Goal: Task Accomplishment & Management: Manage account settings

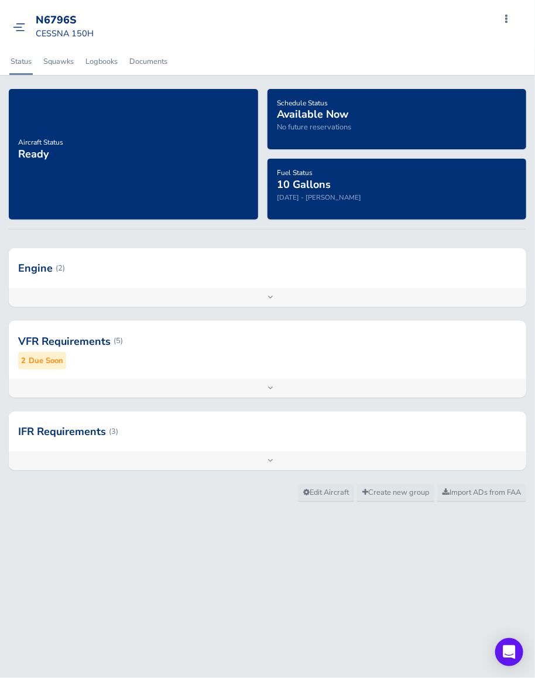
click at [20, 27] on img at bounding box center [19, 27] width 12 height 9
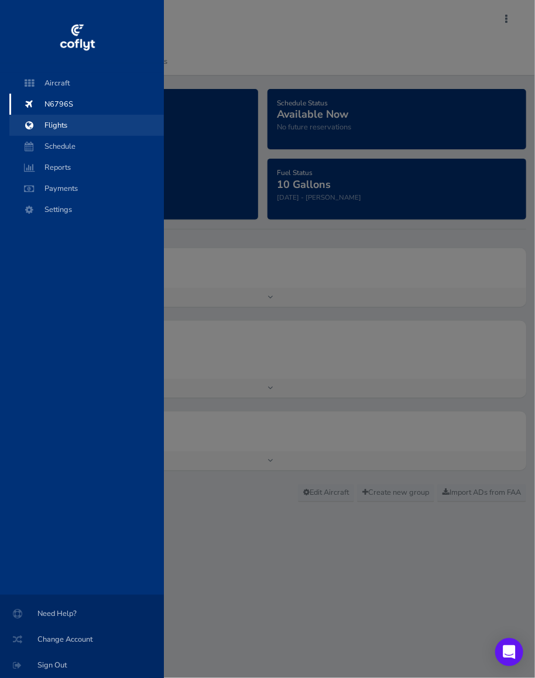
click at [66, 125] on span "Flights" at bounding box center [86, 125] width 131 height 21
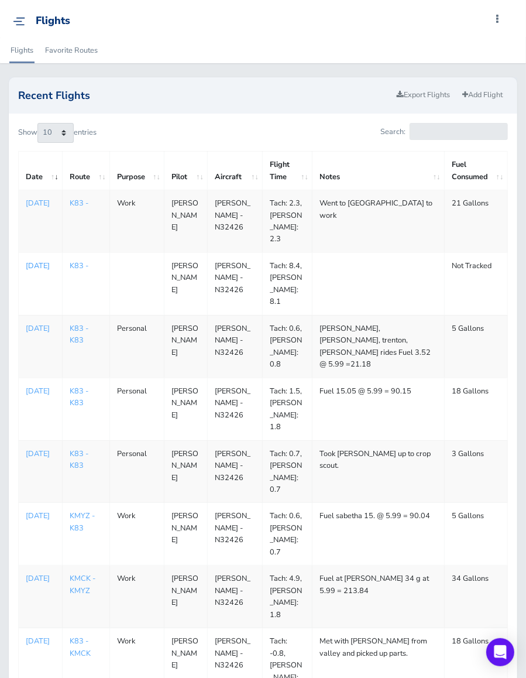
click at [34, 260] on p "Aug 04, 2025" at bounding box center [40, 266] width 29 height 12
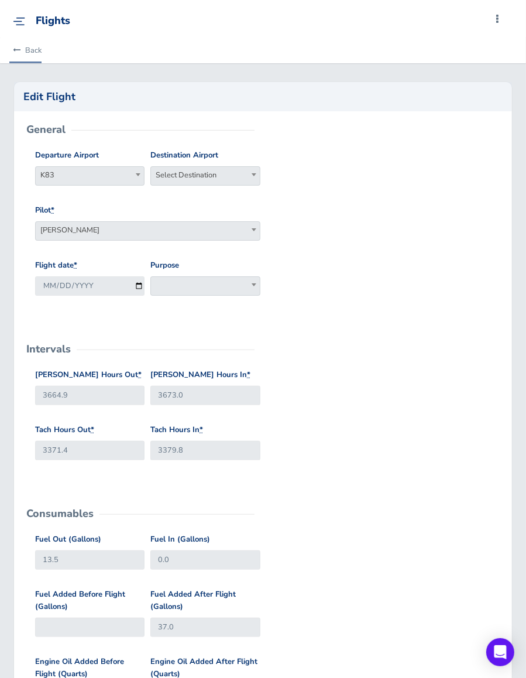
click at [19, 49] on icon at bounding box center [17, 51] width 8 height 8
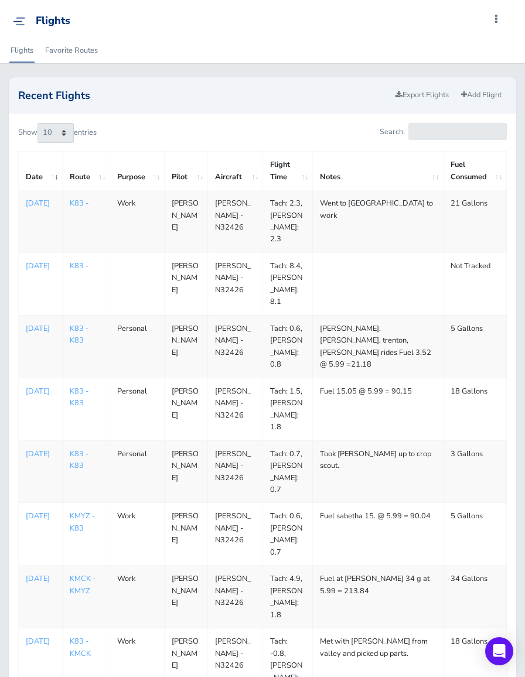
click at [77, 198] on link "K83 -" at bounding box center [79, 203] width 19 height 11
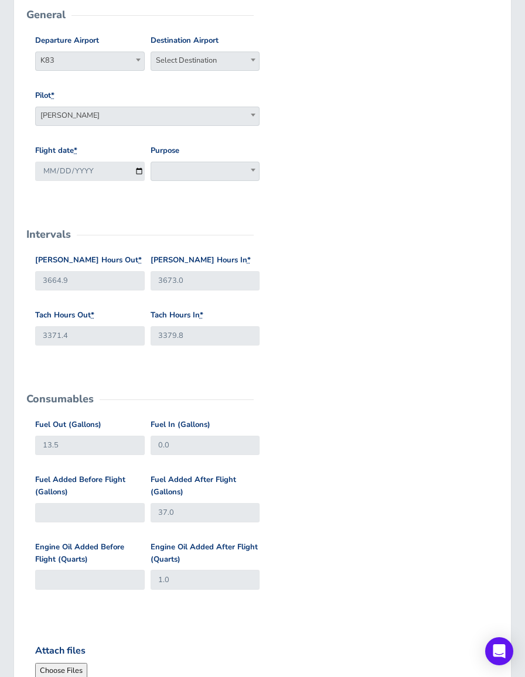
scroll to position [117, 0]
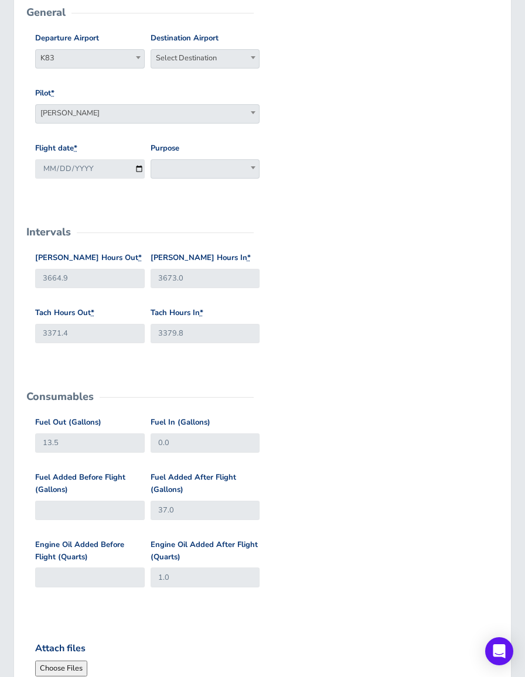
click at [251, 57] on b at bounding box center [253, 57] width 5 height 3
click at [194, 77] on input "search" at bounding box center [205, 80] width 104 height 18
type input "k83"
click at [186, 162] on span at bounding box center [204, 168] width 109 height 19
select select "Personal"
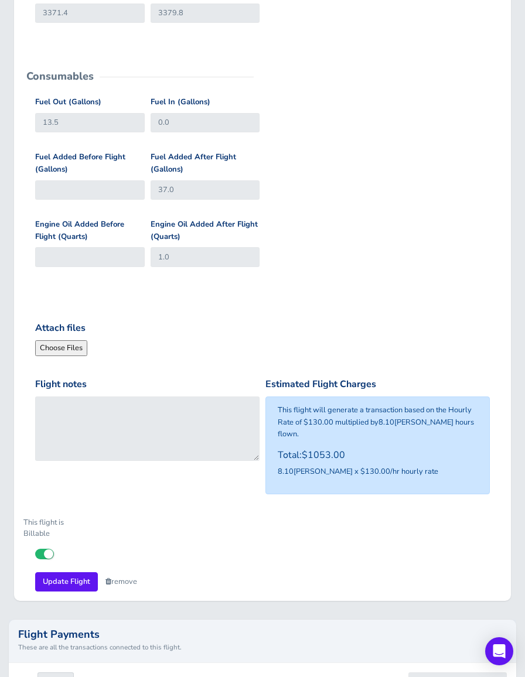
scroll to position [468, 0]
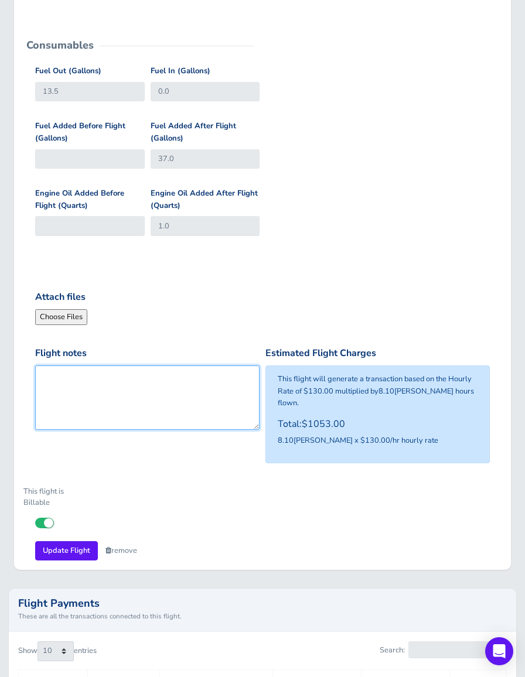
click at [106, 372] on textarea "Flight notes" at bounding box center [147, 397] width 224 height 64
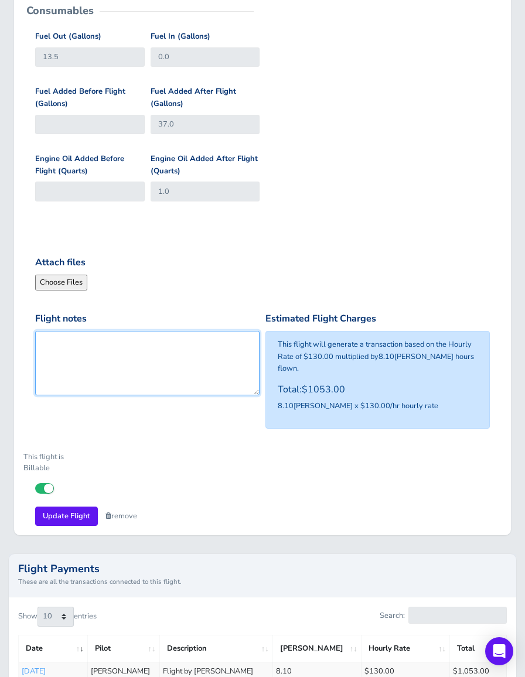
scroll to position [586, 0]
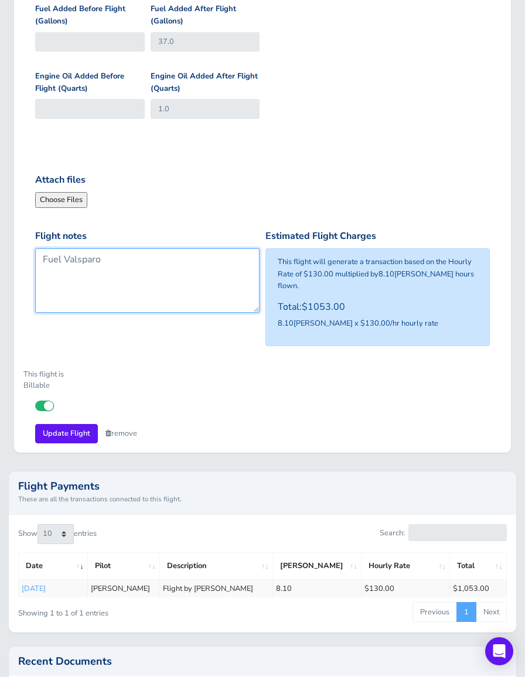
type textarea "Fuel Valsparo"
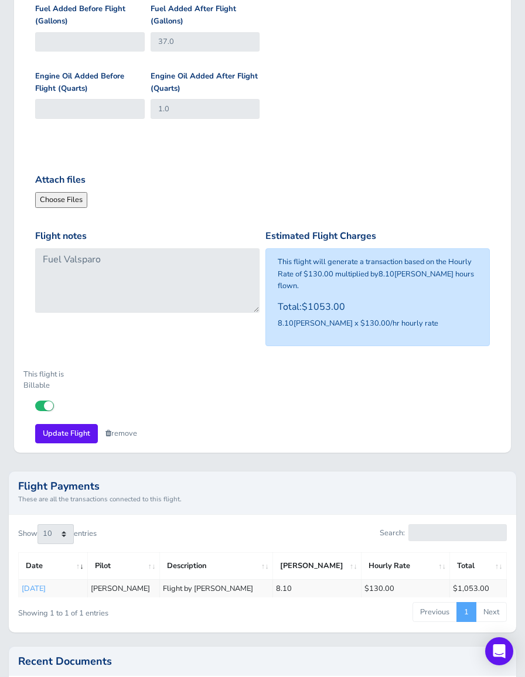
click at [60, 197] on input "Attach files" at bounding box center [114, 199] width 159 height 15
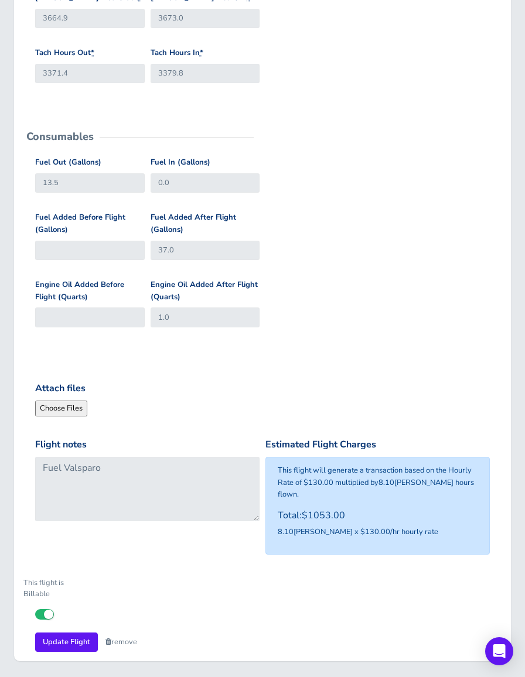
scroll to position [447, 0]
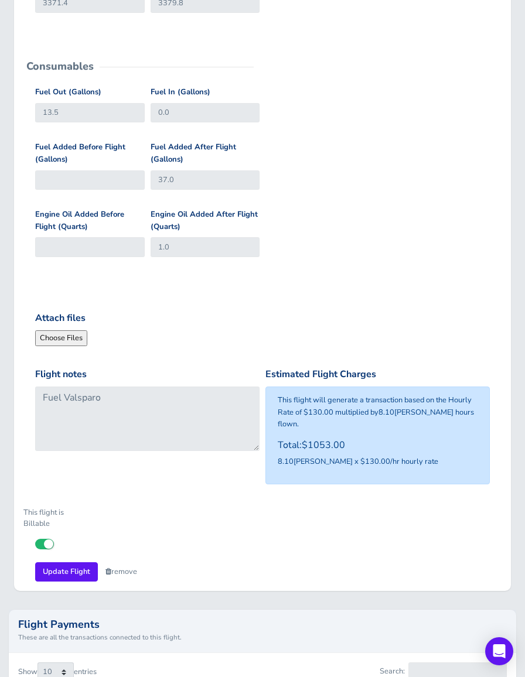
type input "C:\fakepath\IMG_20250814_061532.jpg"
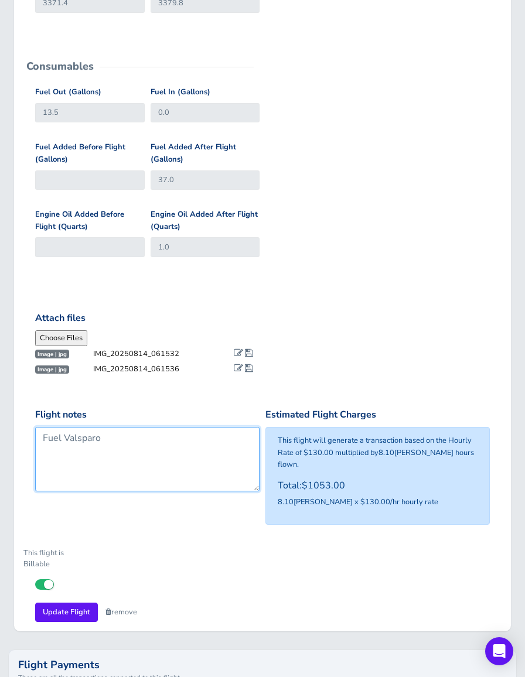
click at [130, 440] on textarea "Fuel Valsparo" at bounding box center [147, 459] width 224 height 64
click at [99, 464] on textarea "Fuel Valsparo 234.58 / 5.85/gallon = 40.10 gallons Sabetha" at bounding box center [147, 459] width 224 height 64
click at [98, 436] on textarea "Fuel Valparaiso 234.58 / 5.85/gallon = 40.10 gallons Sabetha 37 Gallon @ 4.66 =…" at bounding box center [147, 459] width 224 height 64
click at [194, 466] on textarea "Fuel Valparaiso 234.58 / 5.85/gallon = 40.10 gallons Sabetha 37 Gallon @ 4.66 =…" at bounding box center [147, 459] width 224 height 64
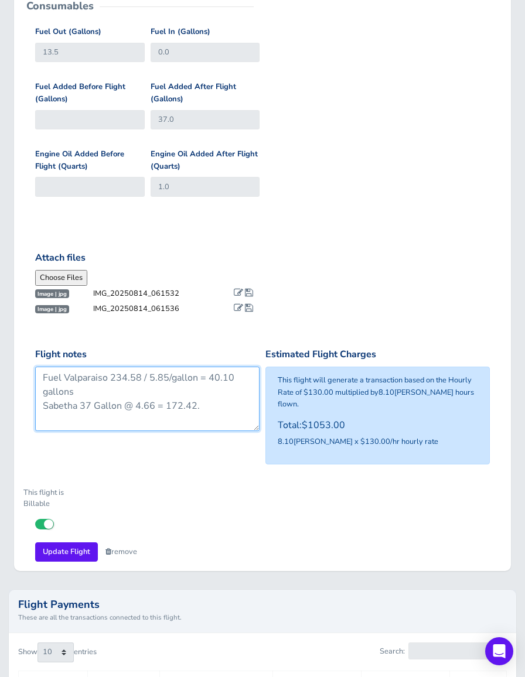
scroll to position [506, 0]
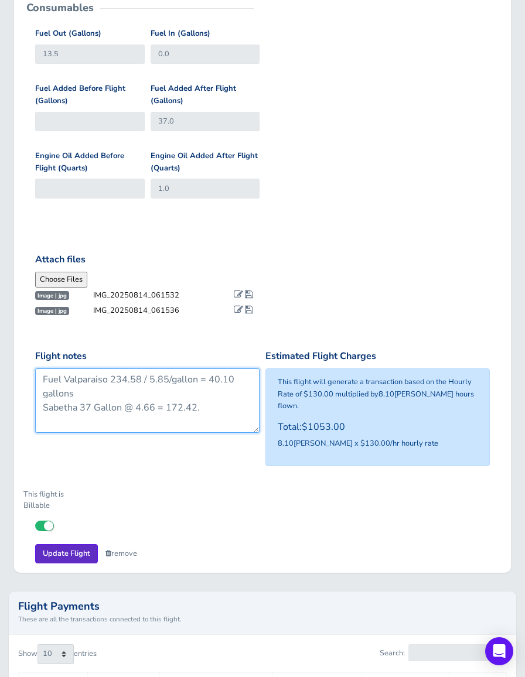
type textarea "Fuel Valparaiso 234.58 / 5.85/gallon = 40.10 gallons Sabetha 37 Gallon @ 4.66 =…"
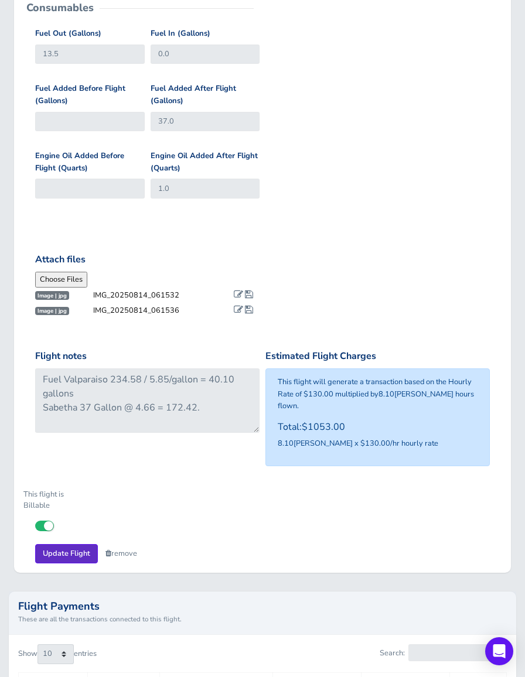
click at [66, 544] on input "Update Flight" at bounding box center [66, 553] width 63 height 19
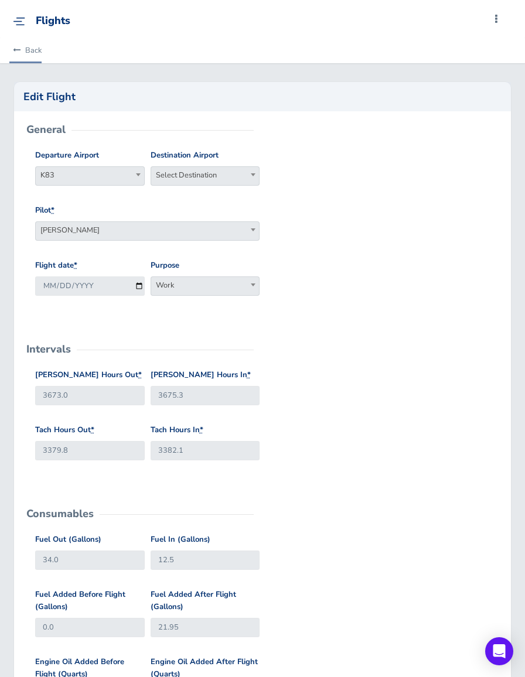
click at [23, 49] on link "Back" at bounding box center [25, 50] width 32 height 26
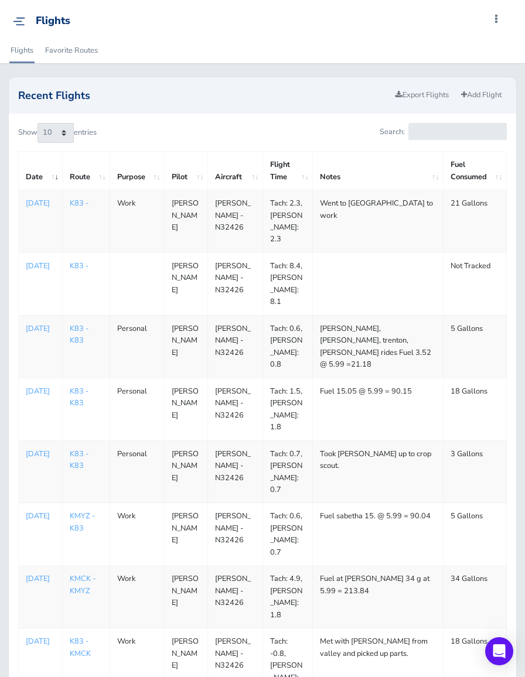
click at [64, 201] on td "K83 -" at bounding box center [86, 221] width 47 height 63
click at [78, 201] on link "K83 -" at bounding box center [79, 203] width 19 height 11
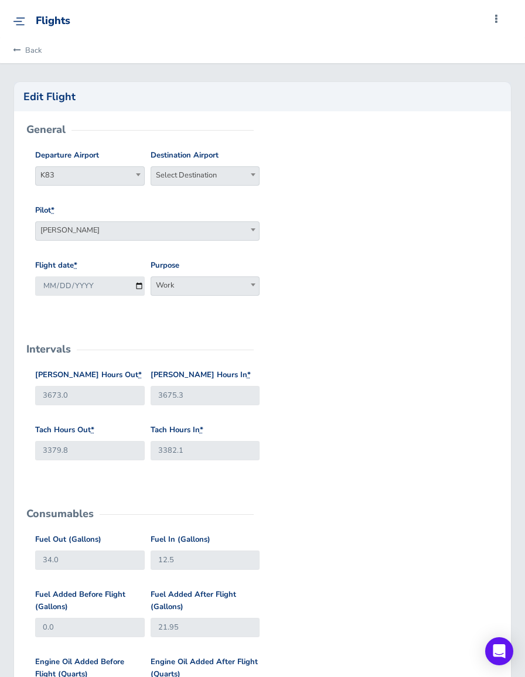
click at [208, 180] on span "Select Destination" at bounding box center [205, 175] width 108 height 16
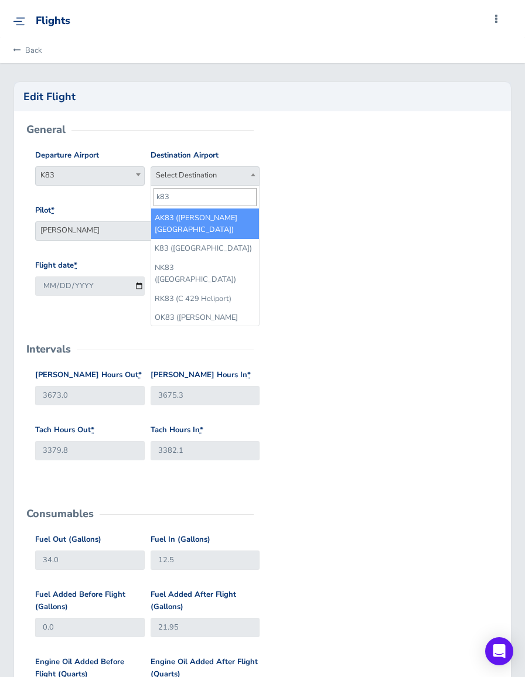
type input "k83"
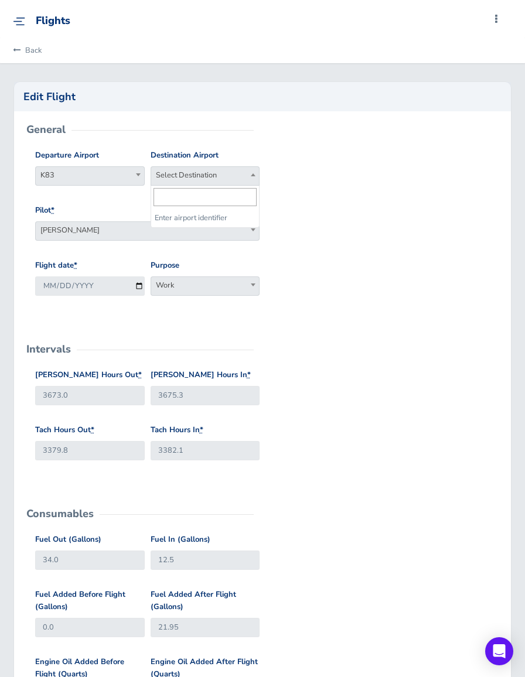
drag, startPoint x: 196, startPoint y: 180, endPoint x: 205, endPoint y: 182, distance: 9.5
click at [197, 180] on span "Select Destination" at bounding box center [205, 175] width 108 height 16
click at [194, 196] on input "search" at bounding box center [205, 197] width 104 height 18
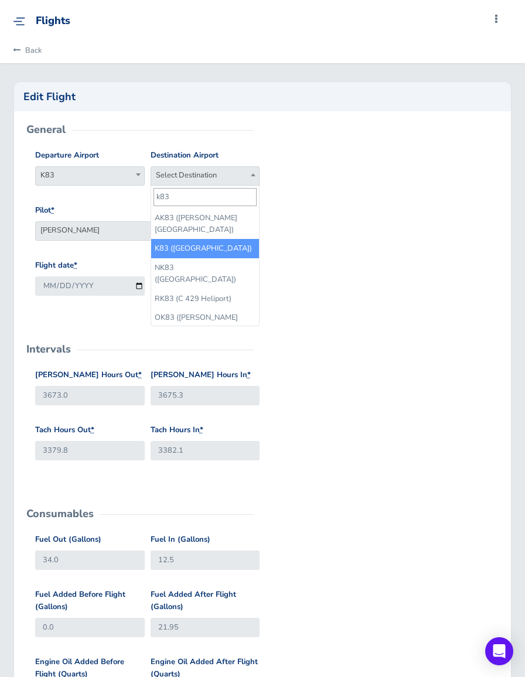
type input "k83"
select select "K83"
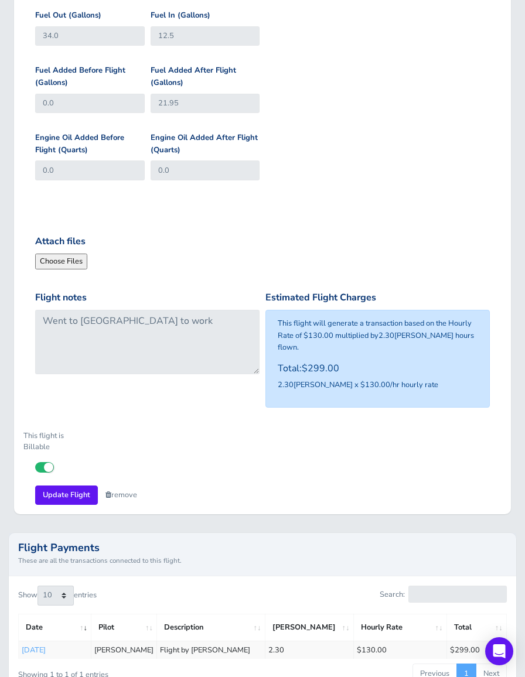
scroll to position [527, 0]
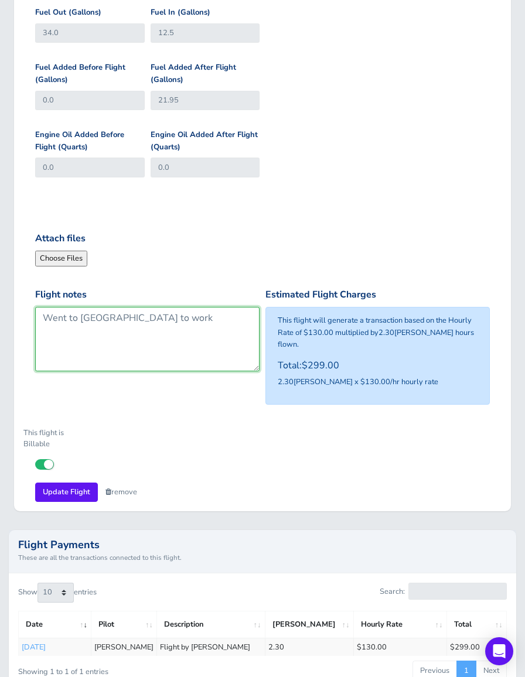
click at [47, 319] on textarea "Went to [GEOGRAPHIC_DATA] to work" at bounding box center [147, 339] width 224 height 64
drag, startPoint x: 151, startPoint y: 317, endPoint x: 169, endPoint y: 314, distance: 17.9
click at [151, 317] on textarea "Went to [GEOGRAPHIC_DATA] to work" at bounding box center [147, 339] width 224 height 64
click at [157, 317] on textarea "Went to Carrollton to work" at bounding box center [147, 339] width 224 height 64
type textarea "21.95 Gallons @ 5.99 = 131.56 Went to Carrollton to work"
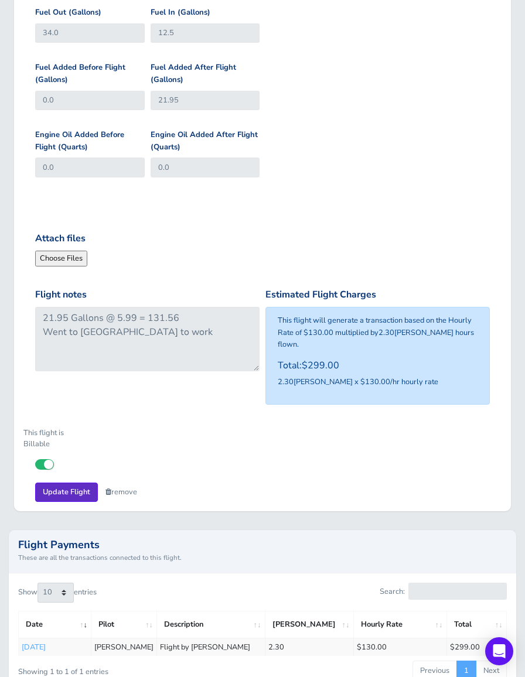
click at [72, 482] on input "Update Flight" at bounding box center [66, 491] width 63 height 19
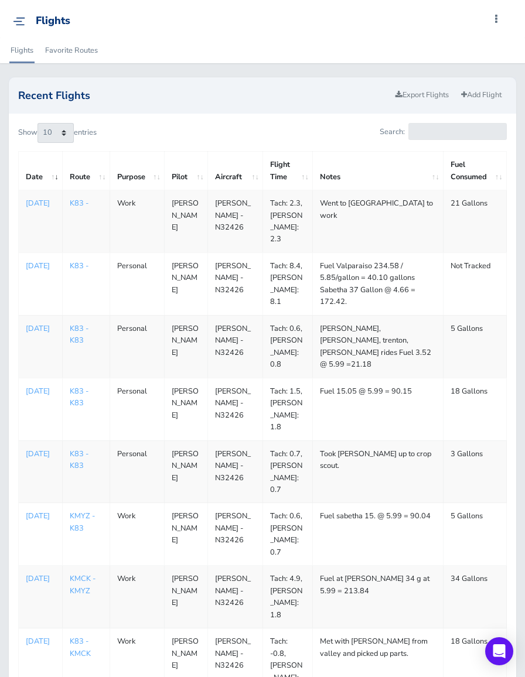
click at [19, 21] on img at bounding box center [19, 21] width 12 height 9
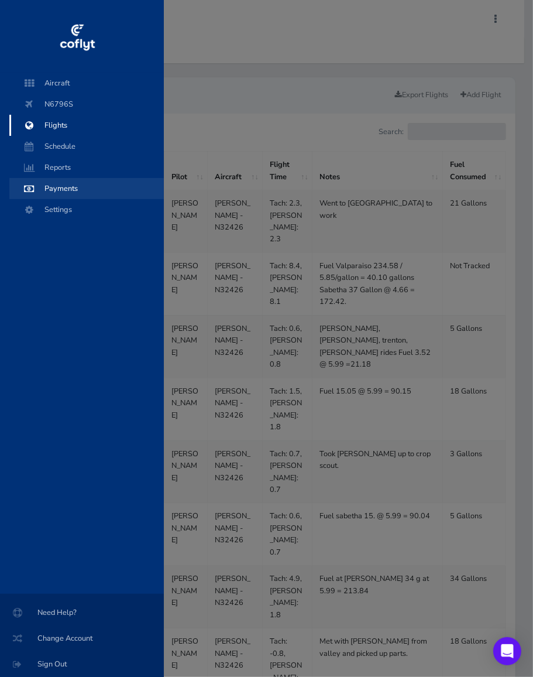
click at [45, 188] on span "Payments" at bounding box center [86, 188] width 131 height 21
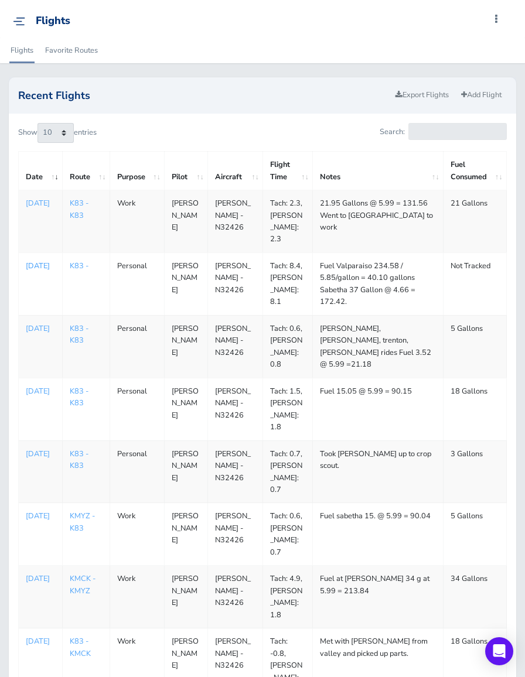
click at [37, 262] on p "[DATE]" at bounding box center [40, 266] width 29 height 12
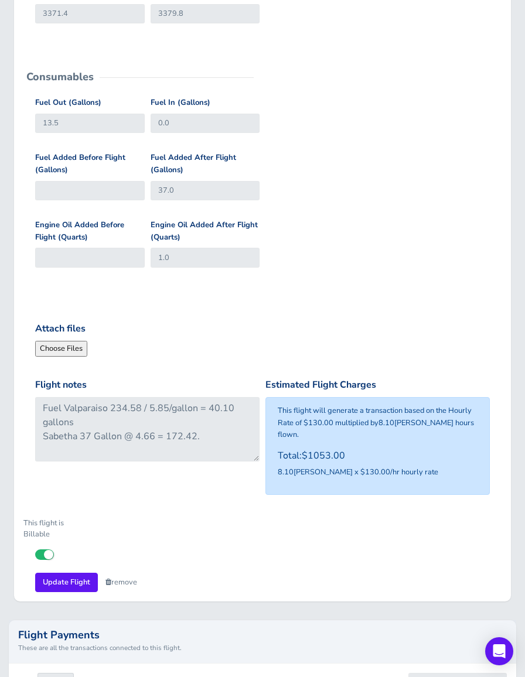
scroll to position [468, 0]
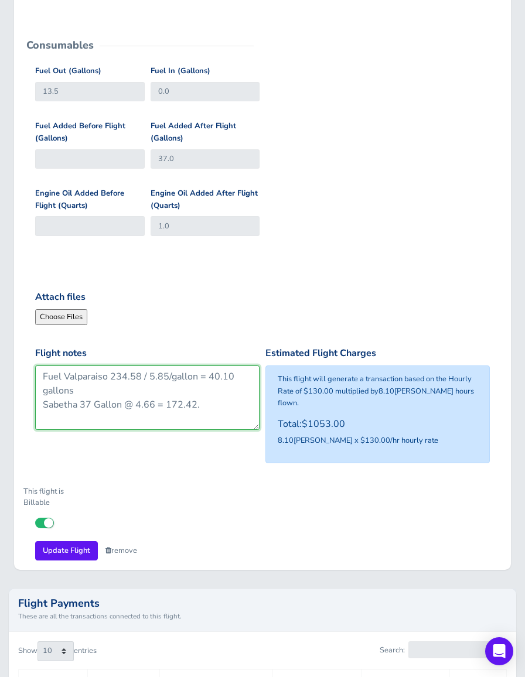
drag, startPoint x: 214, startPoint y: 403, endPoint x: 37, endPoint y: 375, distance: 179.1
click at [37, 375] on textarea "Fuel Valparaiso 234.58 / 5.85/gallon = 40.10 gallons Sabetha 37 Gallon @ 4.66 =…" at bounding box center [147, 397] width 224 height 64
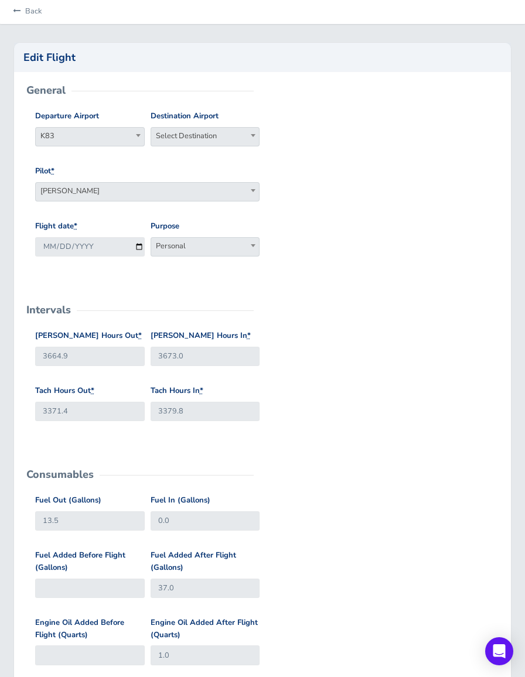
scroll to position [0, 0]
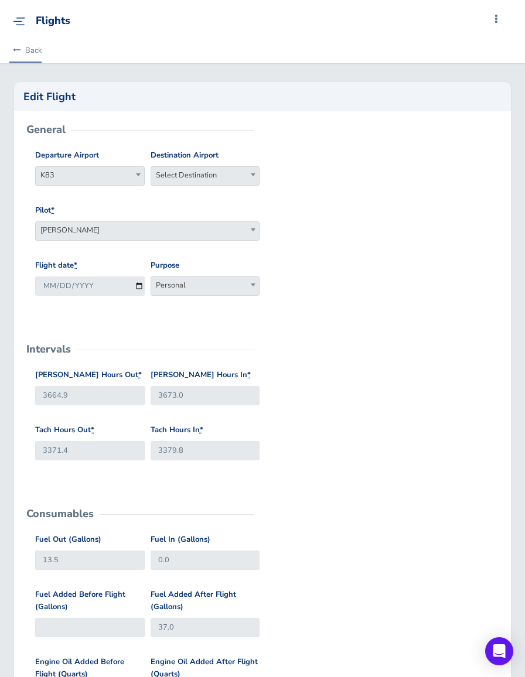
click at [20, 52] on icon at bounding box center [17, 51] width 8 height 8
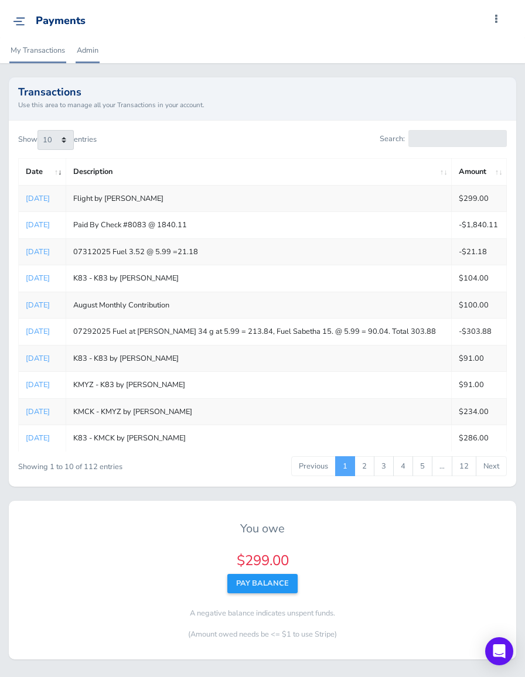
click at [82, 49] on link "Admin" at bounding box center [88, 50] width 24 height 26
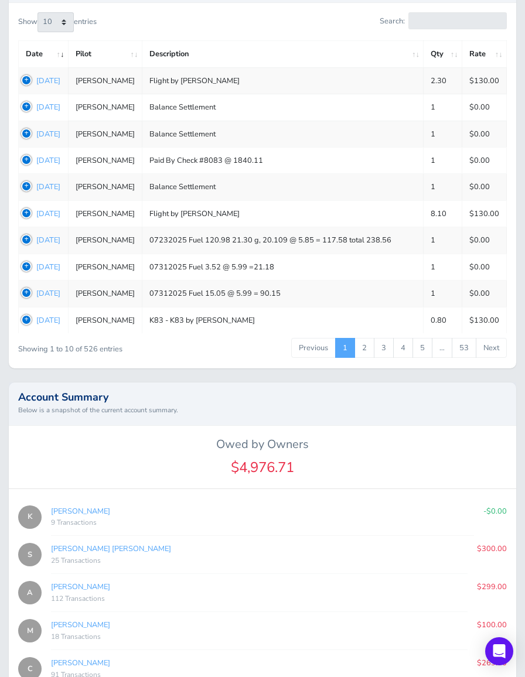
scroll to position [410, 0]
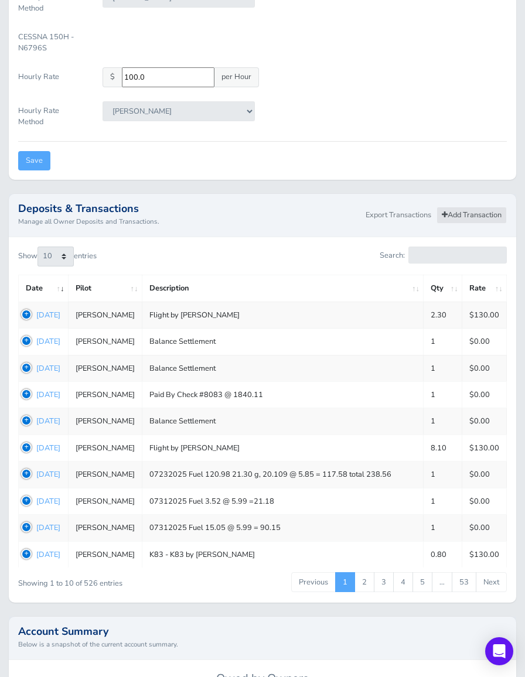
click at [463, 212] on link "Add Transaction" at bounding box center [471, 215] width 70 height 17
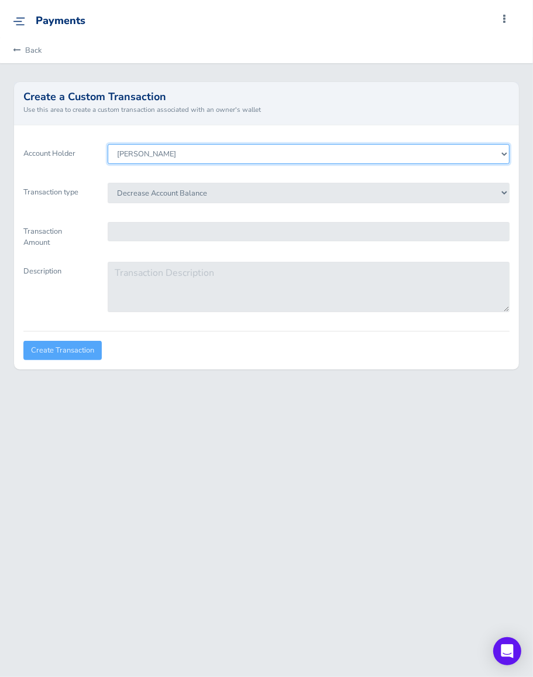
click at [157, 152] on select "[PERSON_NAME] [PERSON_NAME] [PERSON_NAME] [PERSON_NAME] [PERSON_NAME] [PERSON_N…" at bounding box center [309, 154] width 403 height 20
select select "8091"
click at [108, 144] on select "[PERSON_NAME] [PERSON_NAME] [PERSON_NAME] [PERSON_NAME] [PERSON_NAME] [PERSON_N…" at bounding box center [309, 154] width 403 height 20
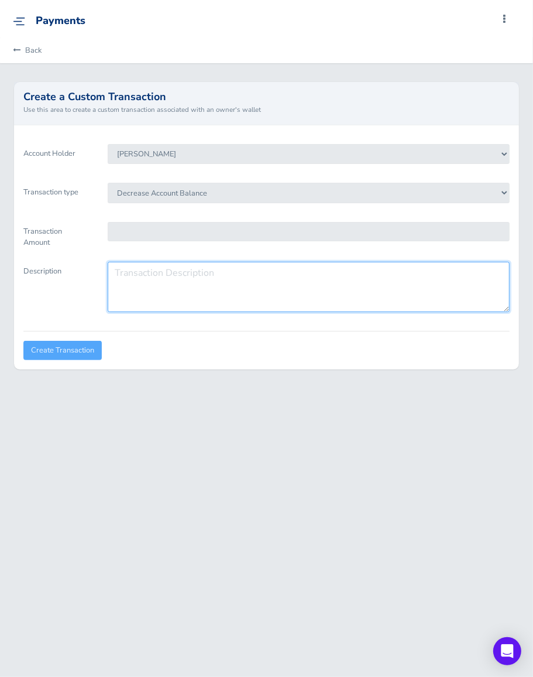
click at [167, 271] on textarea "Description" at bounding box center [309, 287] width 403 height 50
click at [178, 269] on textarea "Description" at bounding box center [309, 287] width 403 height 50
paste textarea "Fuel Valparaiso 234.58 / 5.85/gallon = 40.10 gallons Sabetha 37 Gallon @ 4.66 =…"
type textarea "Fuel Valparaiso 234.58 / 5.85/gallon = 40.10 gallons Sabetha 37 Gallon @ 4.66 =…"
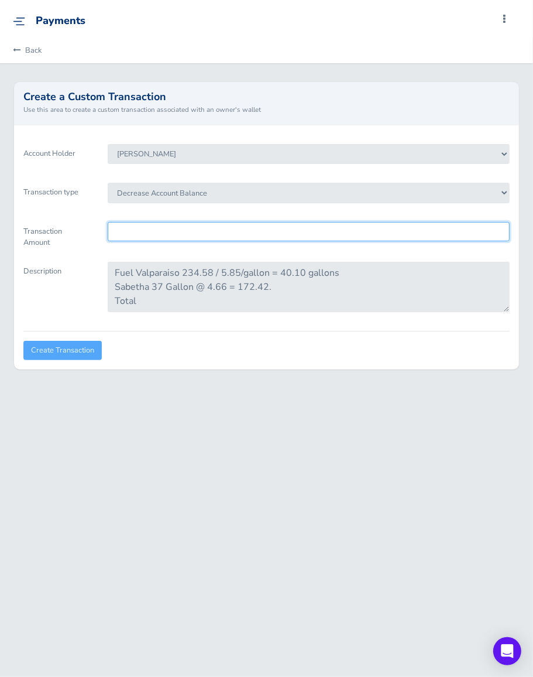
click at [161, 225] on input "Transaction Amount" at bounding box center [309, 231] width 403 height 19
type input "407.00"
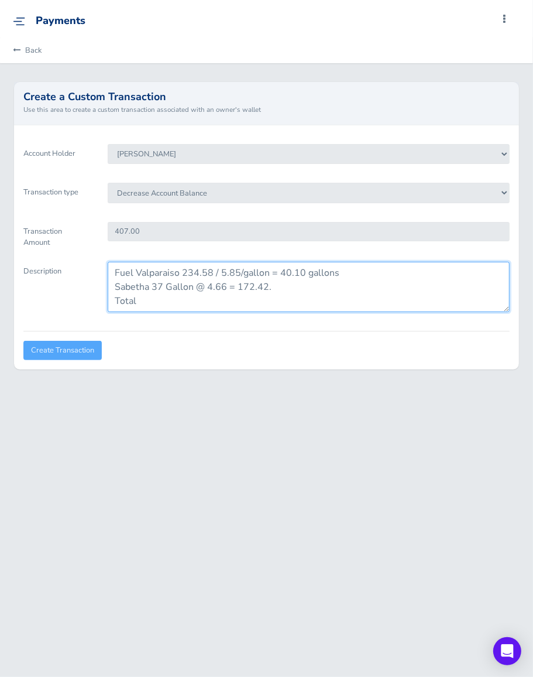
click at [117, 268] on textarea "Fuel Valparaiso 234.58 / 5.85/gallon = 40.10 gallons Sabetha 37 Gallon @ 4.66 =…" at bounding box center [309, 287] width 403 height 50
type textarea "08042025 Fuel Valparaiso 234.58 / 5.85/gallon = 40.10 gallons Sabetha 37 Gallon…"
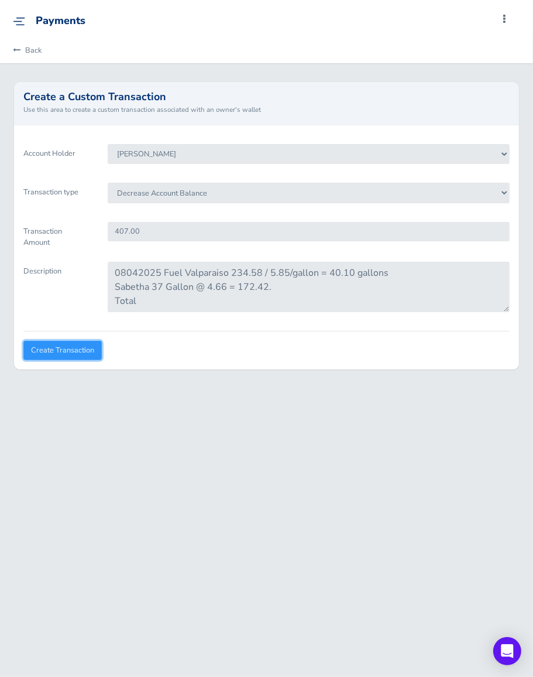
click at [60, 351] on input "Create Transaction" at bounding box center [62, 350] width 78 height 19
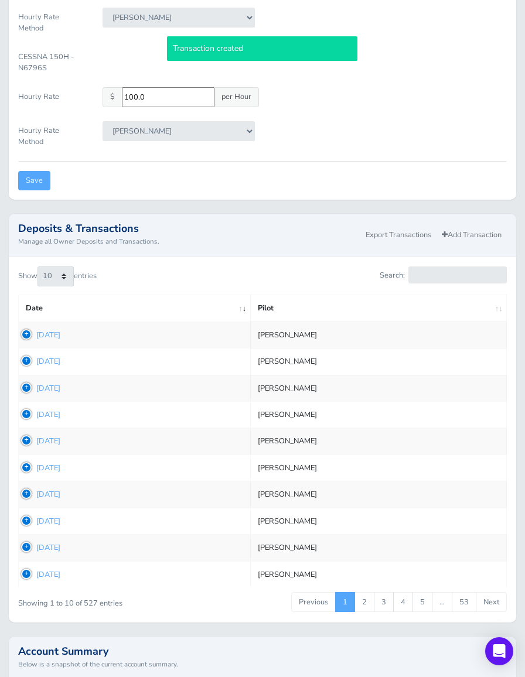
scroll to position [410, 0]
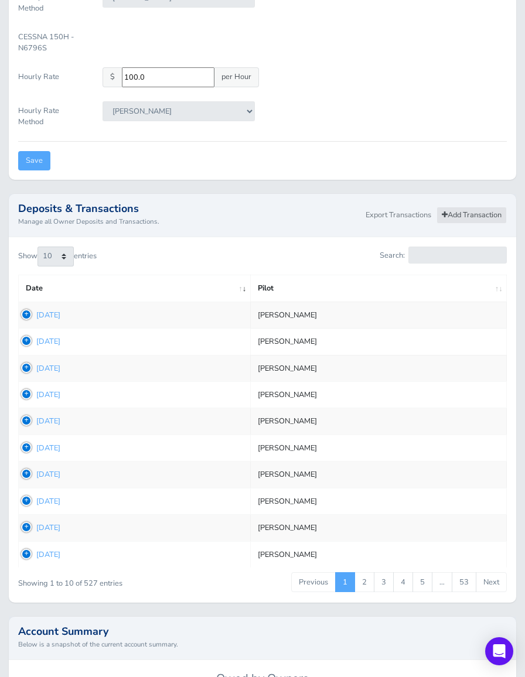
click at [459, 214] on link "Add Transaction" at bounding box center [471, 215] width 70 height 17
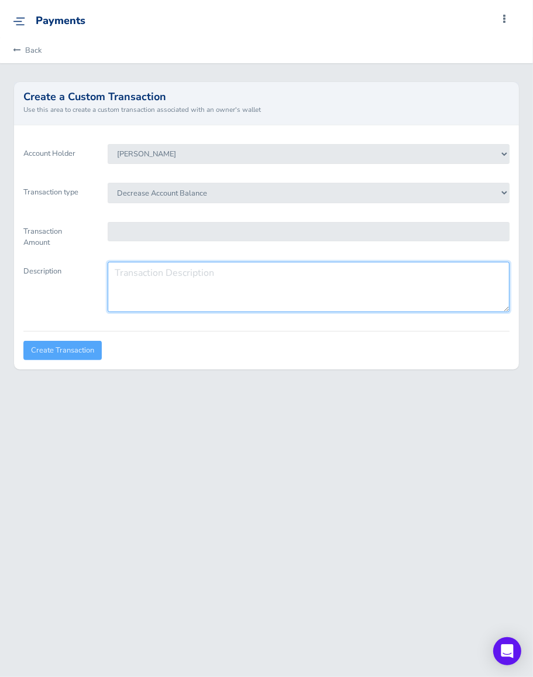
click at [146, 270] on textarea "Description" at bounding box center [309, 287] width 403 height 50
click at [286, 280] on textarea "08132025" at bounding box center [309, 287] width 403 height 50
paste textarea "21.95 Gallons @ 5.99 = 131.56"
click at [163, 275] on textarea "08132025 21.95 Gallons @ 5.99 = 131.56" at bounding box center [309, 287] width 403 height 50
type textarea "08132025 Sabetha 21.95 Gallons @ 5.99 = 131.56"
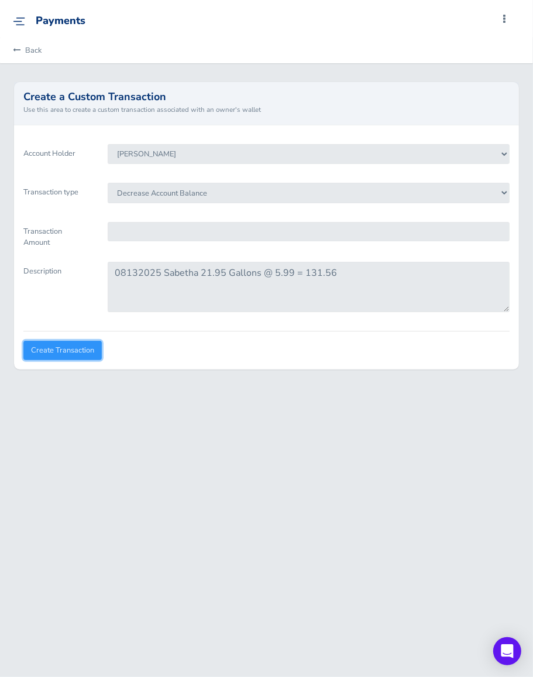
click at [80, 350] on input "Create Transaction" at bounding box center [62, 350] width 78 height 19
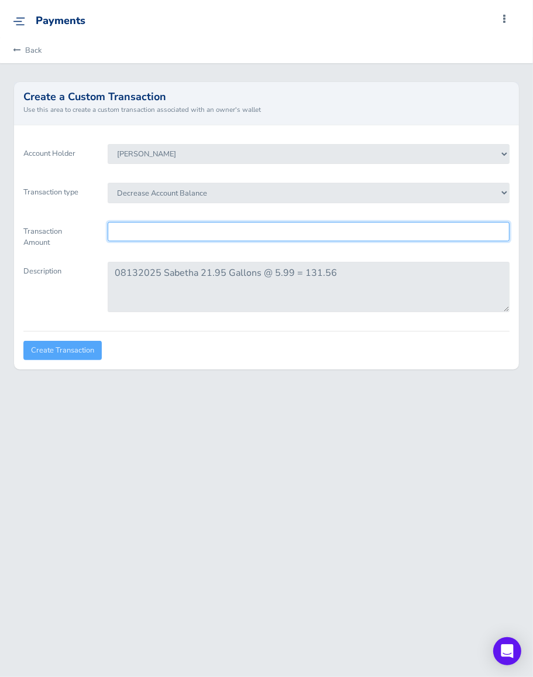
click at [187, 231] on input "Transaction Amount" at bounding box center [309, 231] width 403 height 19
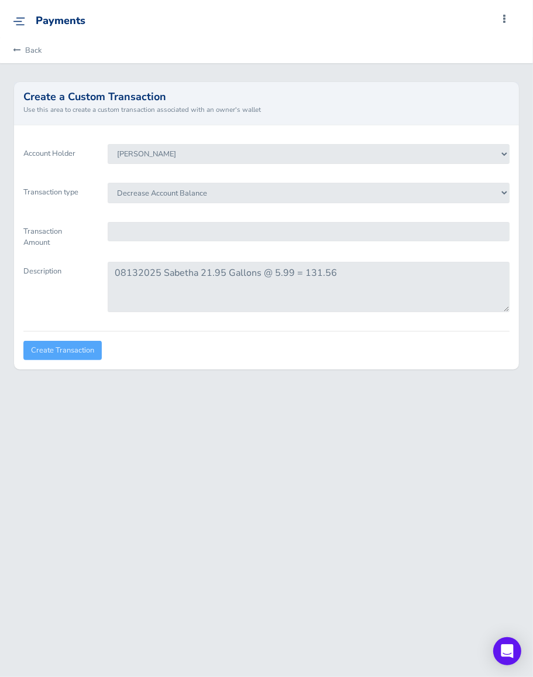
click at [302, 317] on div "08132025 Sabetha 21.95 Gallons @ 5.99 = 131.56" at bounding box center [309, 292] width 420 height 60
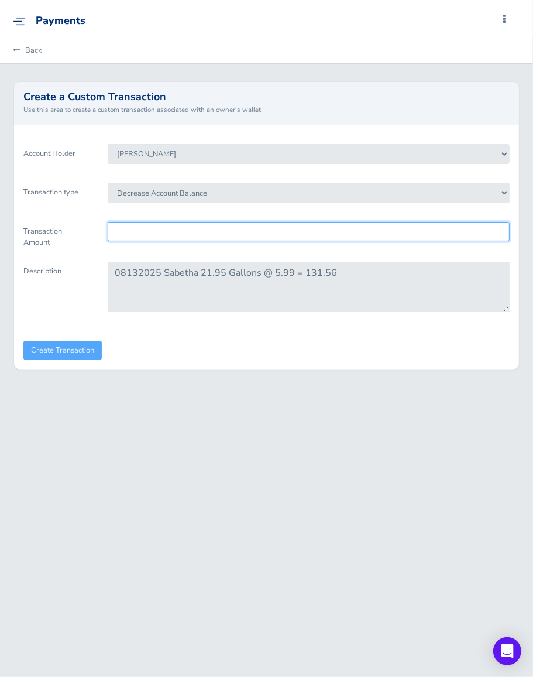
click at [155, 233] on input "Transaction Amount" at bounding box center [309, 231] width 403 height 19
type input "131.56"
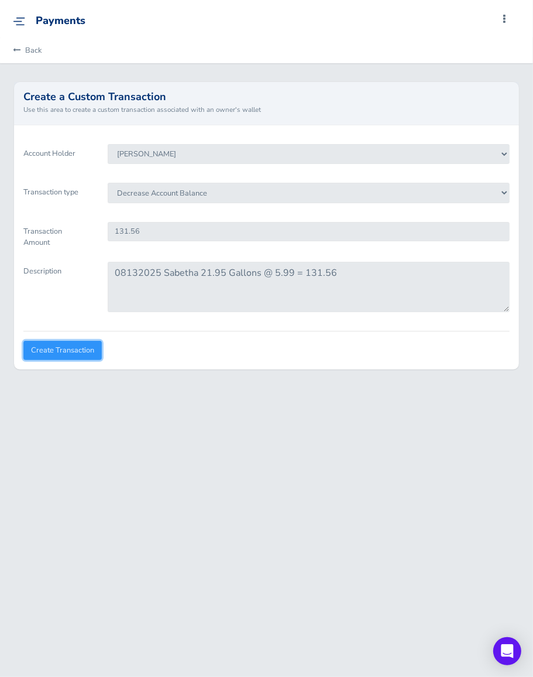
click at [76, 347] on input "Create Transaction" at bounding box center [62, 350] width 78 height 19
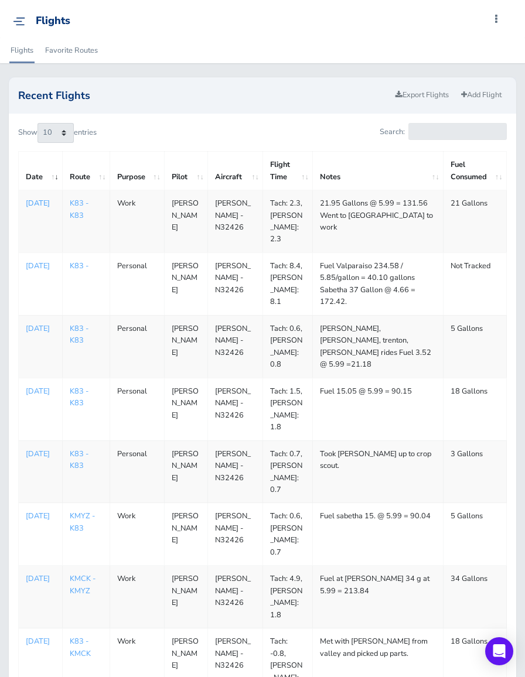
click at [37, 202] on p "[DATE]" at bounding box center [40, 203] width 29 height 12
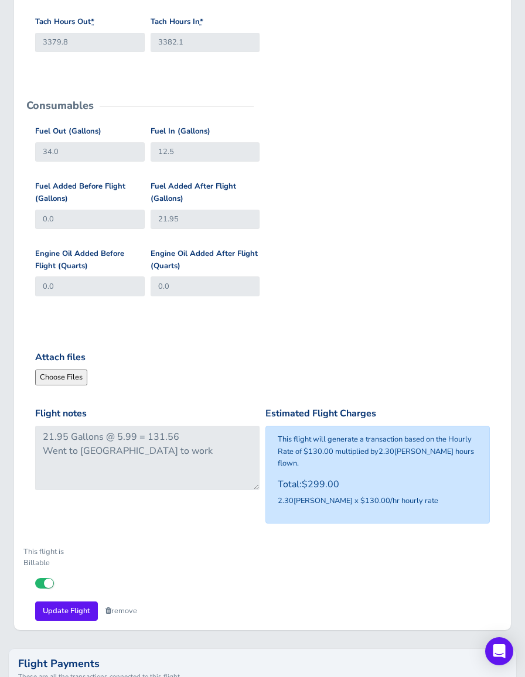
scroll to position [410, 0]
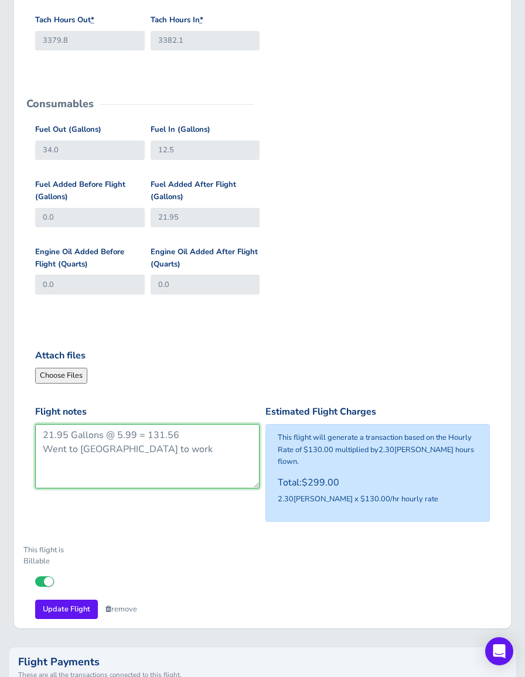
drag, startPoint x: 169, startPoint y: 430, endPoint x: 43, endPoint y: 430, distance: 125.9
click at [43, 430] on textarea "21.95 Gallons @ 5.99 = 131.56 Went to Carrollton to work" at bounding box center [147, 456] width 224 height 64
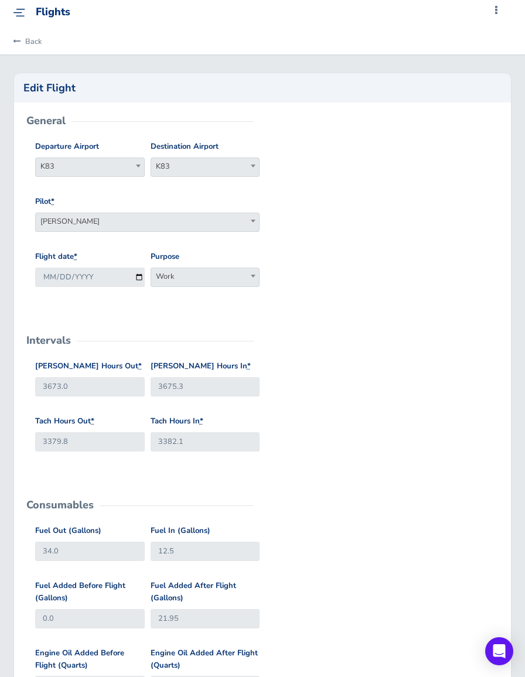
scroll to position [0, 0]
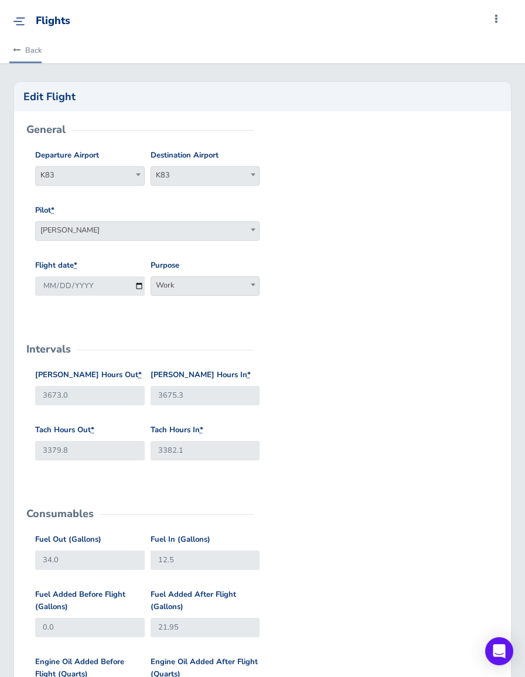
click at [26, 47] on link "Back" at bounding box center [25, 50] width 32 height 26
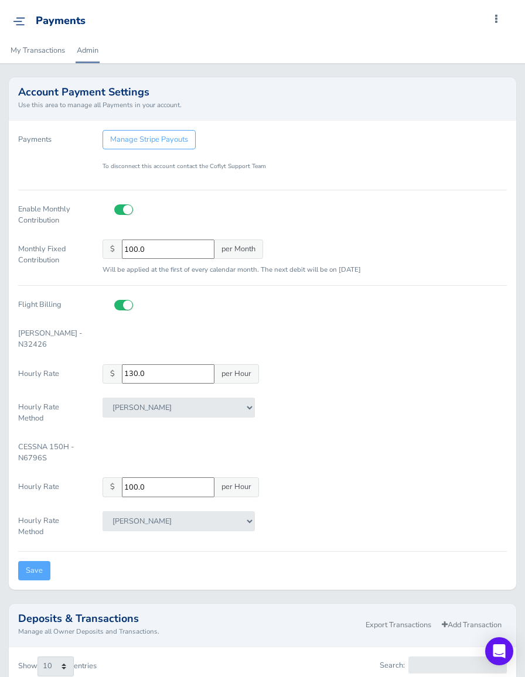
click at [97, 47] on link "Admin" at bounding box center [88, 50] width 24 height 26
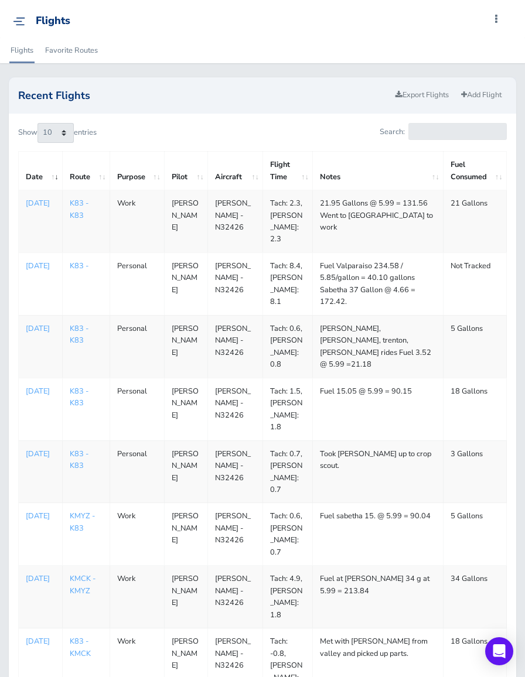
click at [16, 21] on img at bounding box center [19, 21] width 12 height 9
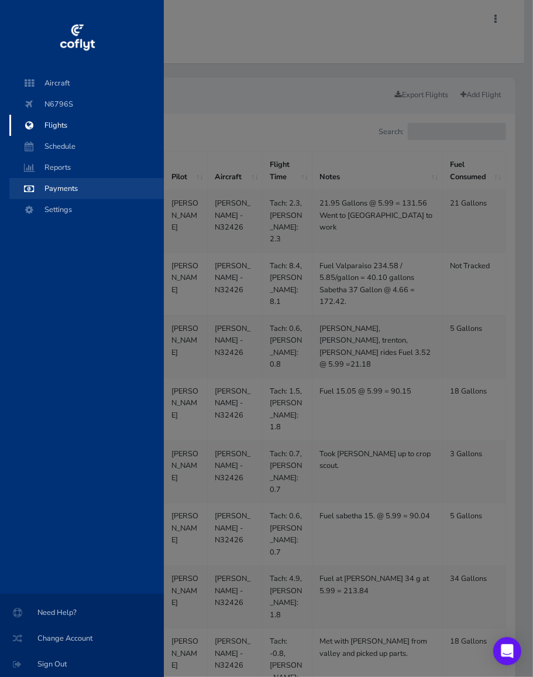
click at [59, 188] on span "Payments" at bounding box center [86, 188] width 131 height 21
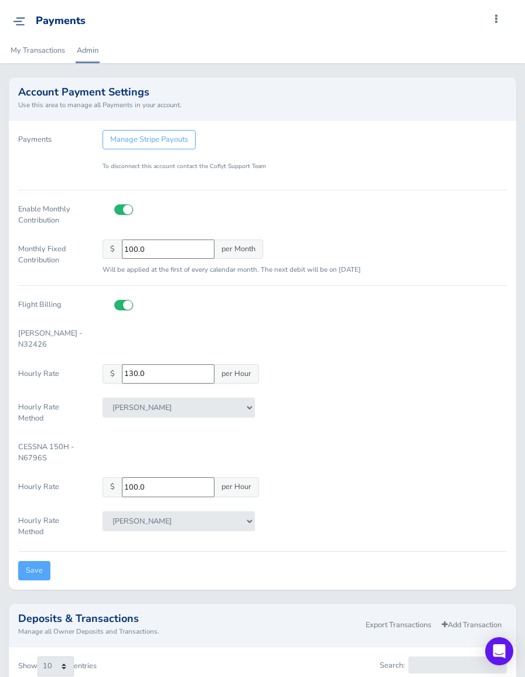
click at [21, 19] on img at bounding box center [19, 21] width 12 height 9
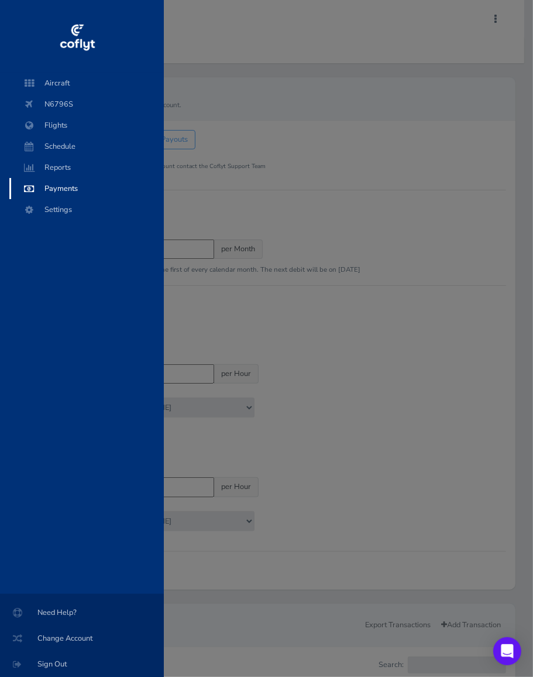
click at [309, 52] on div "Aircraft N6796S Flights Schedule Reports Payments Settings Need Help? Change Ac…" at bounding box center [266, 338] width 533 height 677
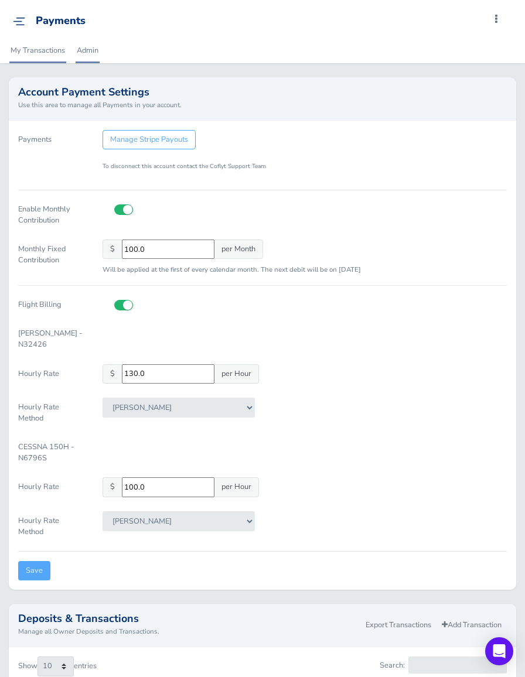
click at [38, 50] on link "My Transactions" at bounding box center [37, 50] width 57 height 26
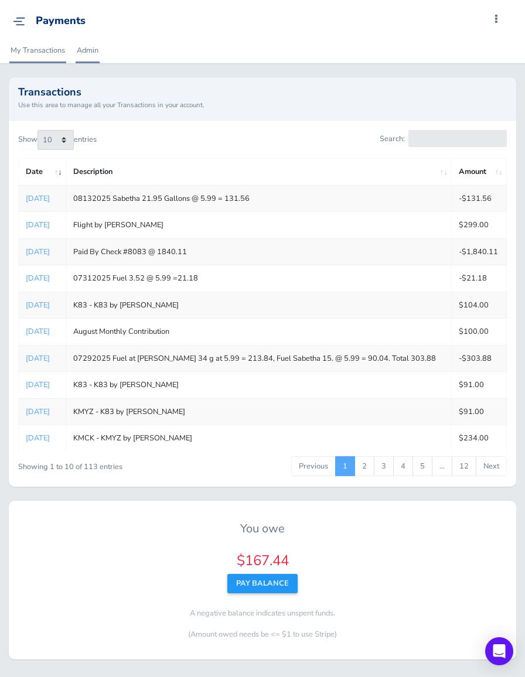
click at [94, 52] on link "Admin" at bounding box center [88, 50] width 24 height 26
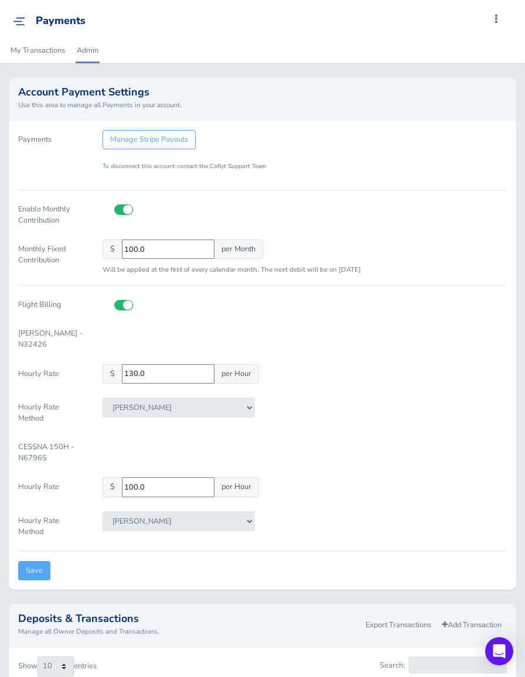
click at [19, 18] on img at bounding box center [19, 21] width 12 height 9
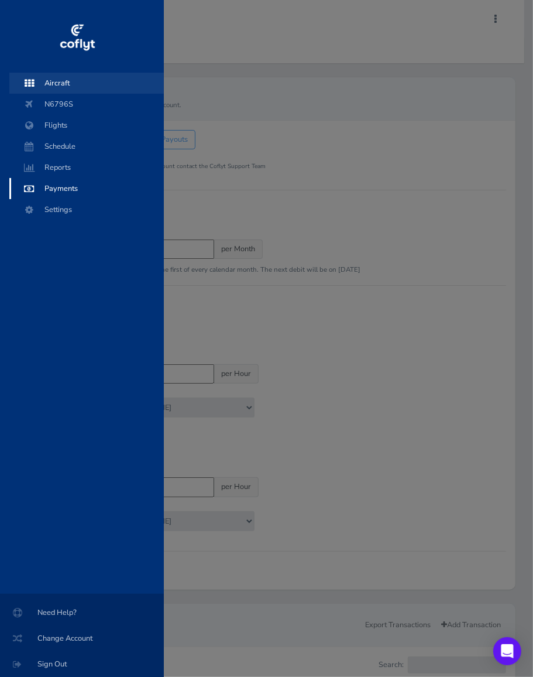
click at [52, 83] on span "Aircraft" at bounding box center [86, 83] width 131 height 21
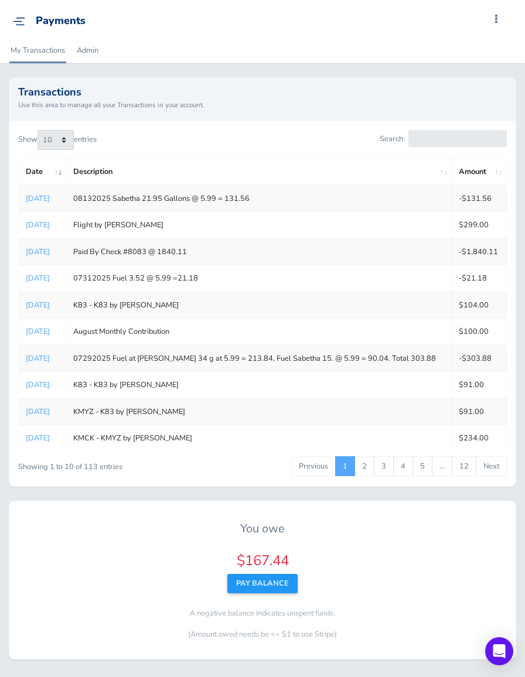
click at [19, 23] on img at bounding box center [19, 21] width 12 height 9
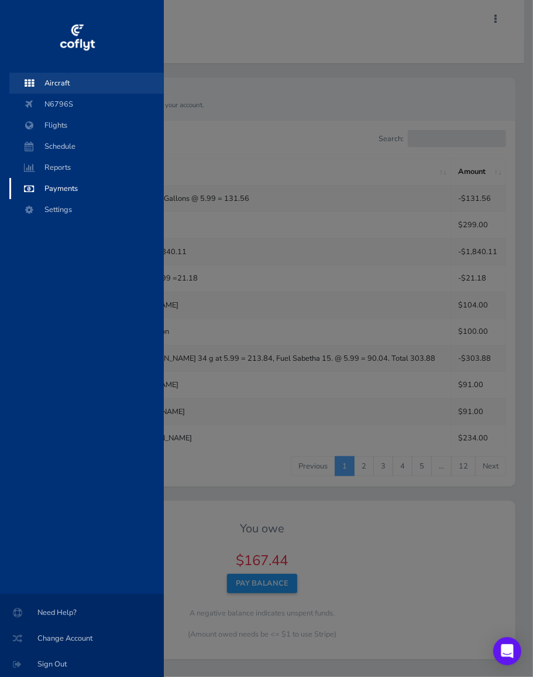
click at [55, 80] on span "Aircraft" at bounding box center [86, 83] width 131 height 21
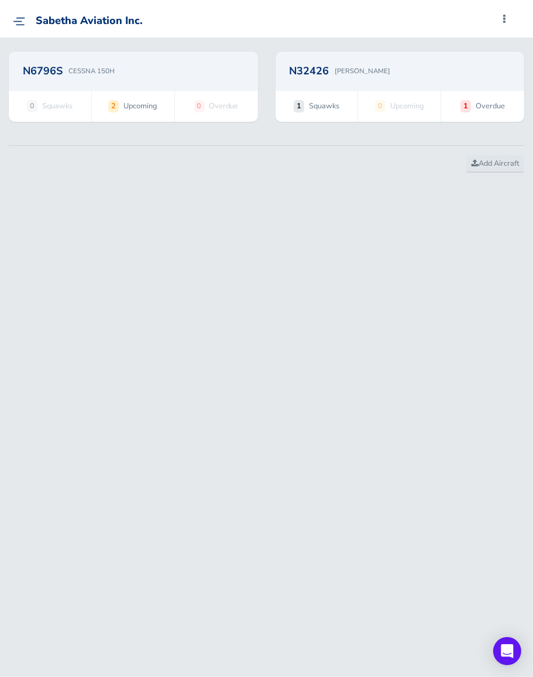
click at [15, 15] on link at bounding box center [22, 21] width 18 height 12
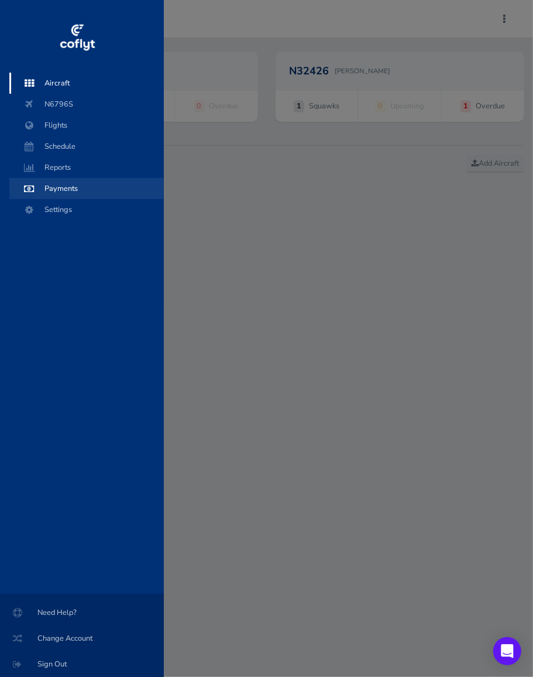
click at [73, 194] on span "Payments" at bounding box center [86, 188] width 131 height 21
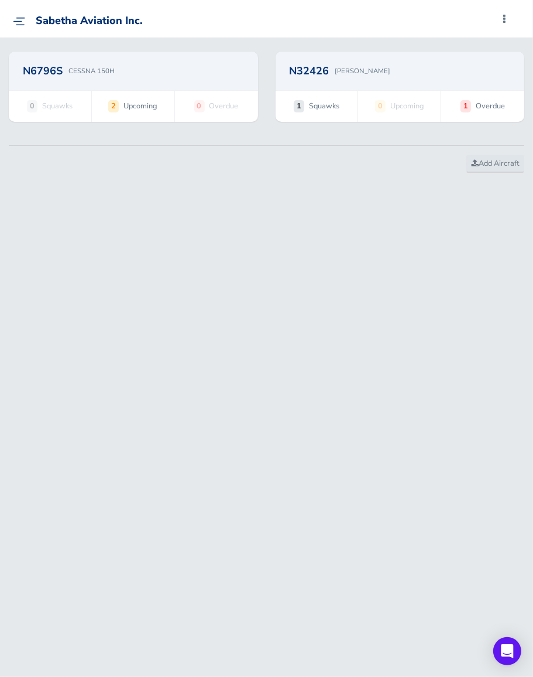
click at [16, 23] on img at bounding box center [19, 21] width 12 height 9
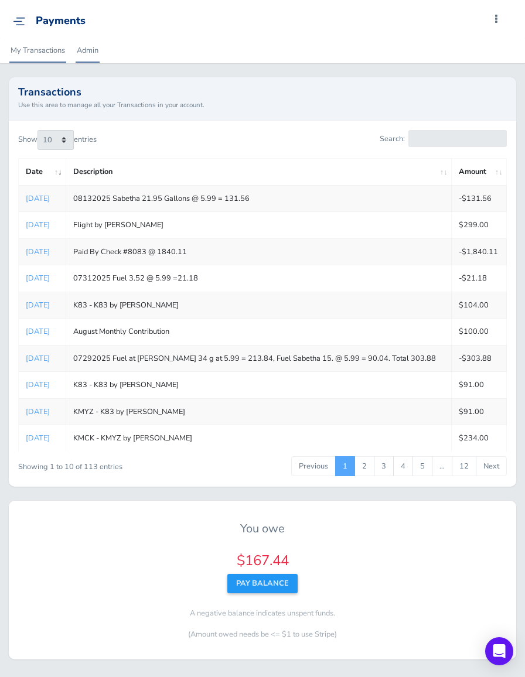
click at [93, 52] on link "Admin" at bounding box center [88, 50] width 24 height 26
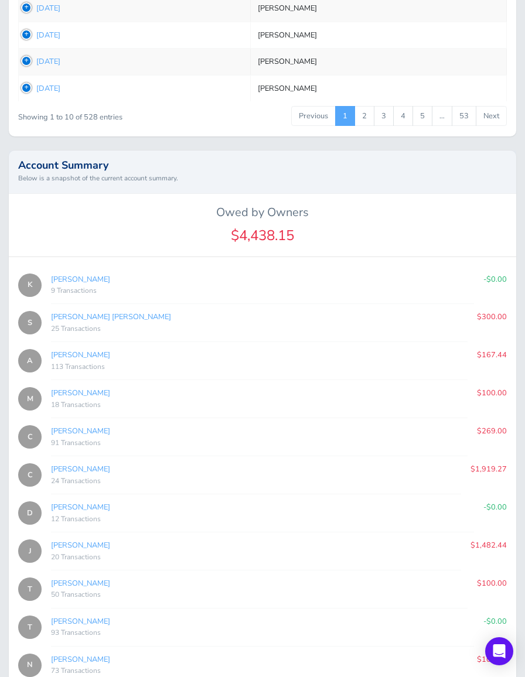
scroll to position [935, 0]
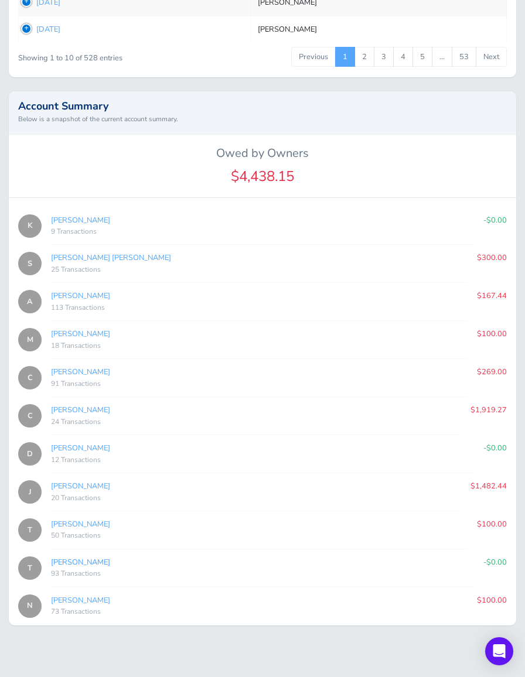
click at [76, 557] on link "[PERSON_NAME]" at bounding box center [80, 562] width 59 height 11
type input "cf569e5b7c"
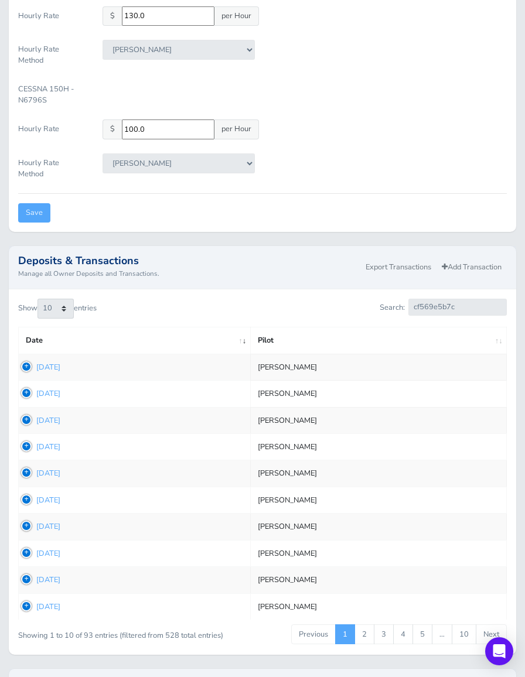
scroll to position [350, 0]
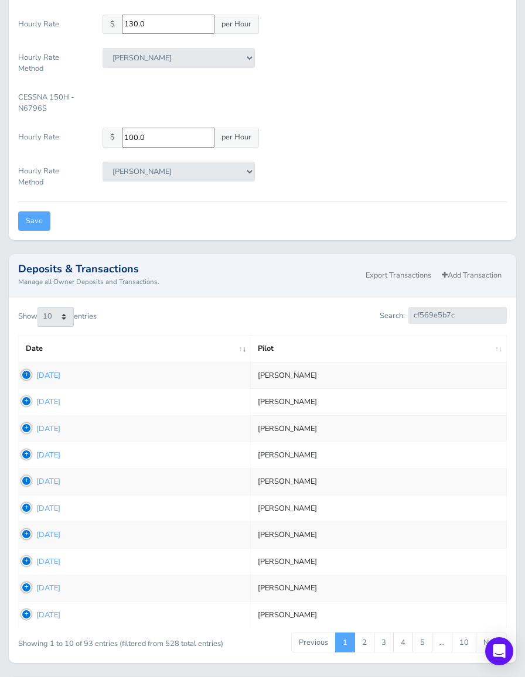
click at [60, 373] on link "Aug 11, 2025" at bounding box center [48, 375] width 24 height 11
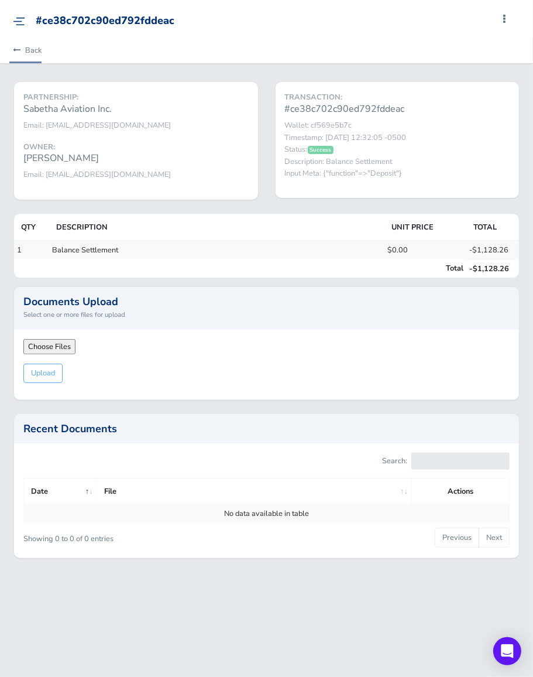
click at [33, 52] on link "Back" at bounding box center [25, 50] width 32 height 26
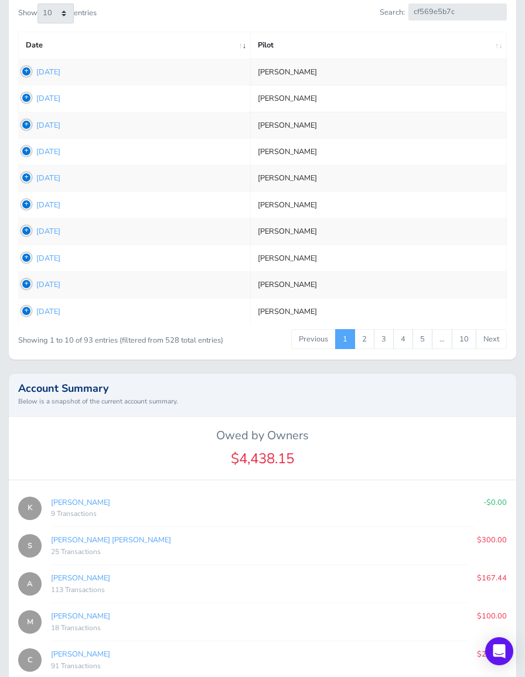
scroll to position [935, 0]
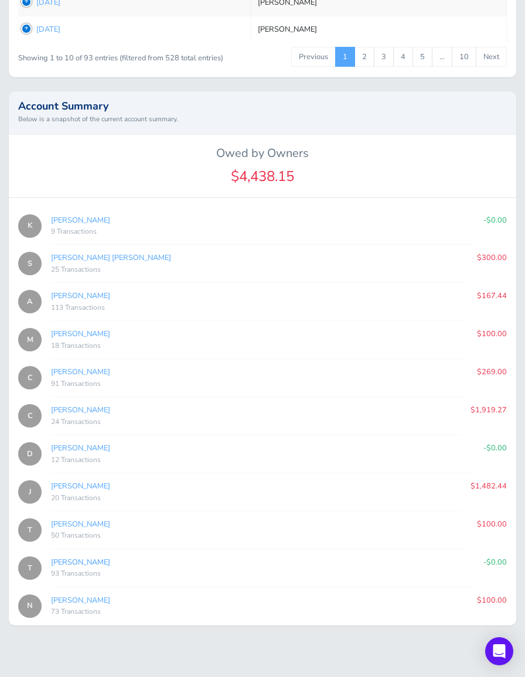
click at [71, 557] on link "[PERSON_NAME]" at bounding box center [80, 562] width 59 height 11
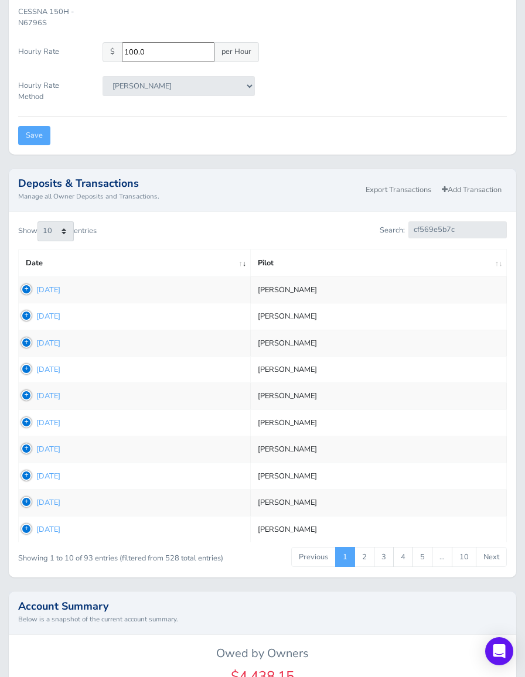
scroll to position [408, 0]
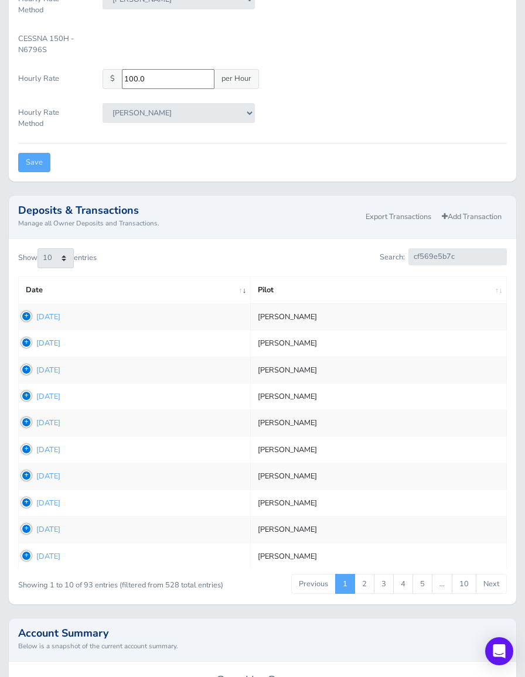
click at [60, 338] on link "[DATE]" at bounding box center [48, 343] width 24 height 11
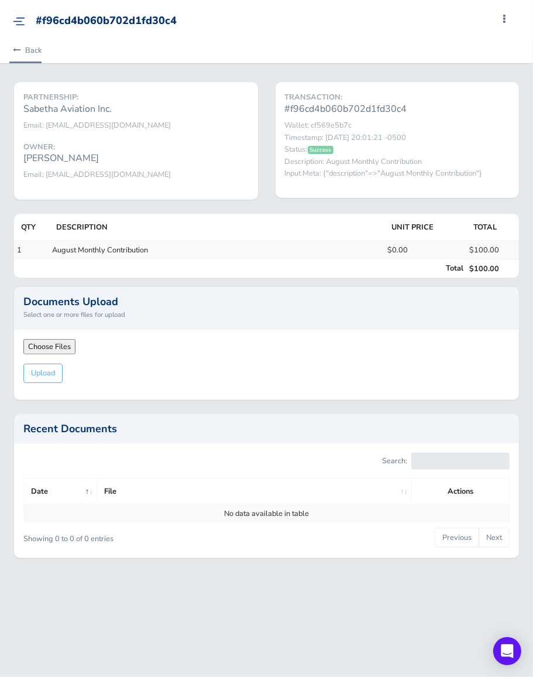
click at [30, 51] on link "Back" at bounding box center [25, 50] width 32 height 26
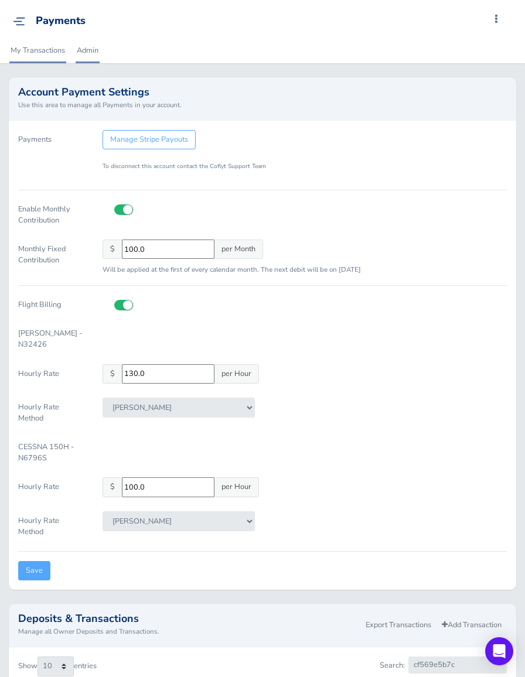
click at [36, 48] on link "My Transactions" at bounding box center [37, 50] width 57 height 26
click at [18, 19] on img at bounding box center [19, 21] width 12 height 9
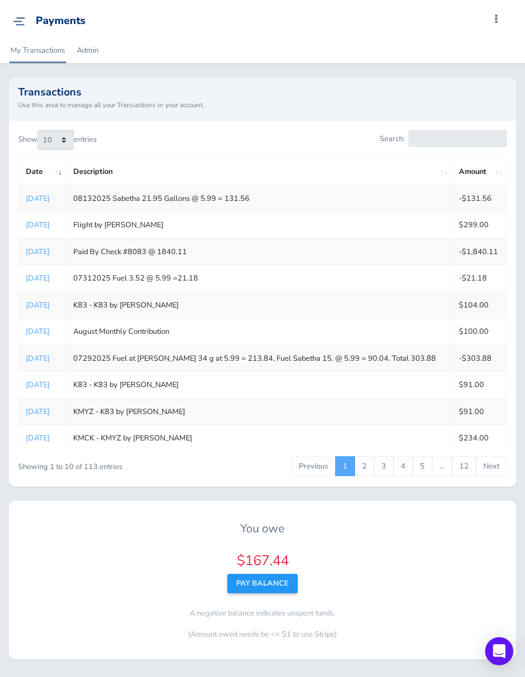
click at [23, 14] on div "Payments Add Squawk Add Flight Add Reservation A Profile Settings Account Users…" at bounding box center [259, 21] width 502 height 33
click at [20, 18] on img at bounding box center [19, 21] width 12 height 9
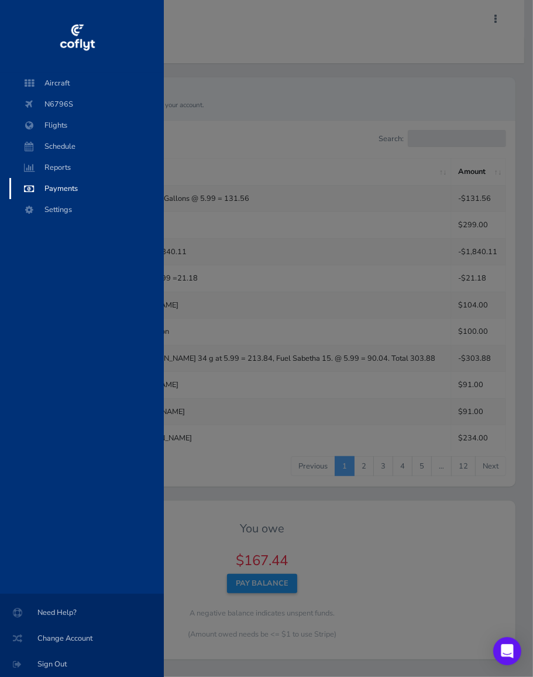
click at [68, 190] on span "Payments" at bounding box center [86, 188] width 131 height 21
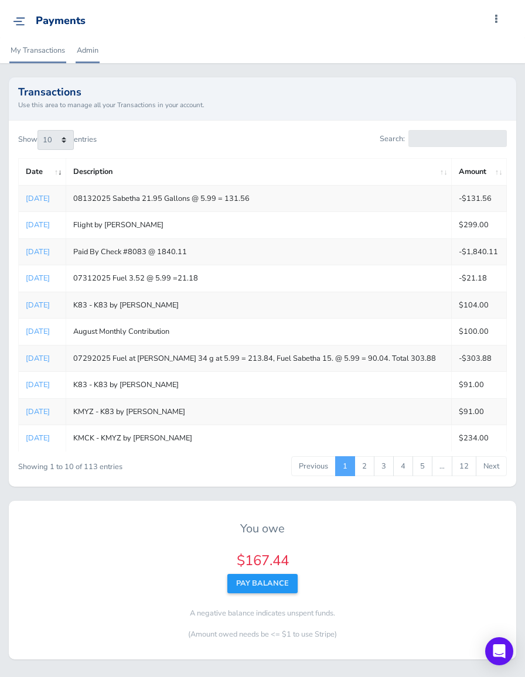
click at [80, 43] on link "Admin" at bounding box center [88, 50] width 24 height 26
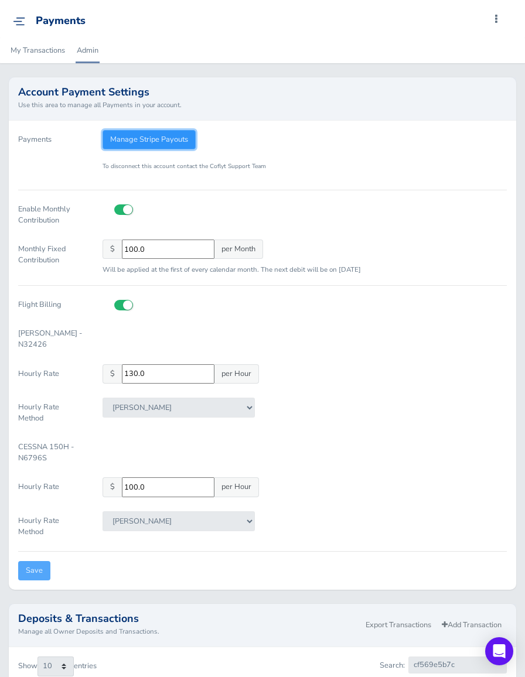
click at [149, 136] on link "Manage Stripe Payouts" at bounding box center [148, 139] width 93 height 19
click at [93, 52] on link "Admin" at bounding box center [88, 50] width 24 height 26
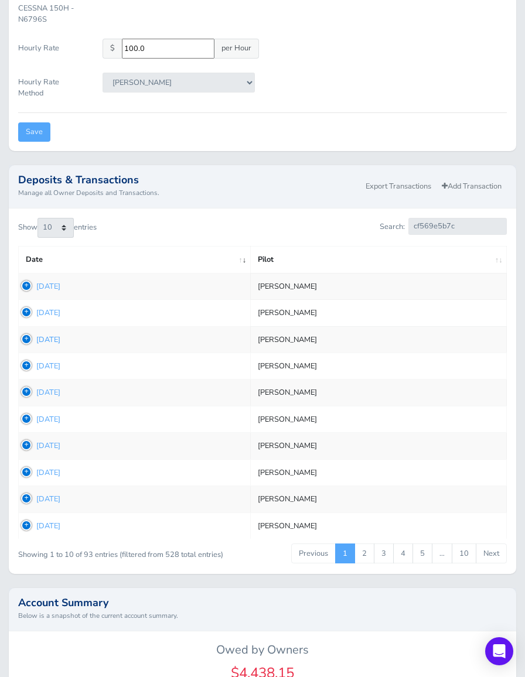
scroll to position [468, 0]
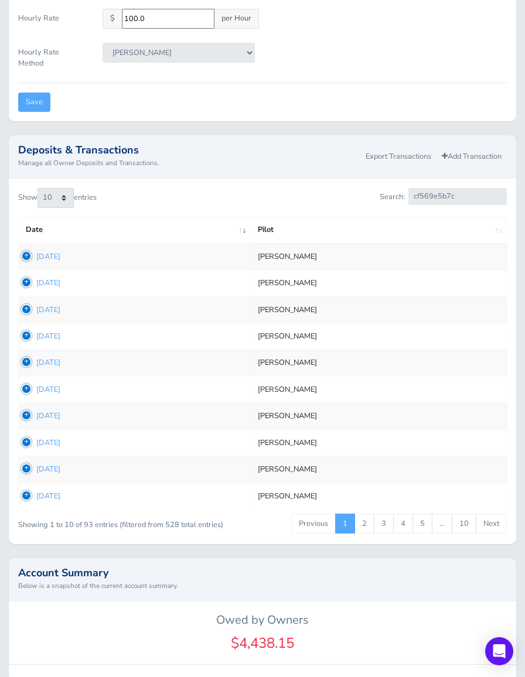
click at [83, 253] on td "1754933525 Aug 11, 2025" at bounding box center [135, 256] width 232 height 26
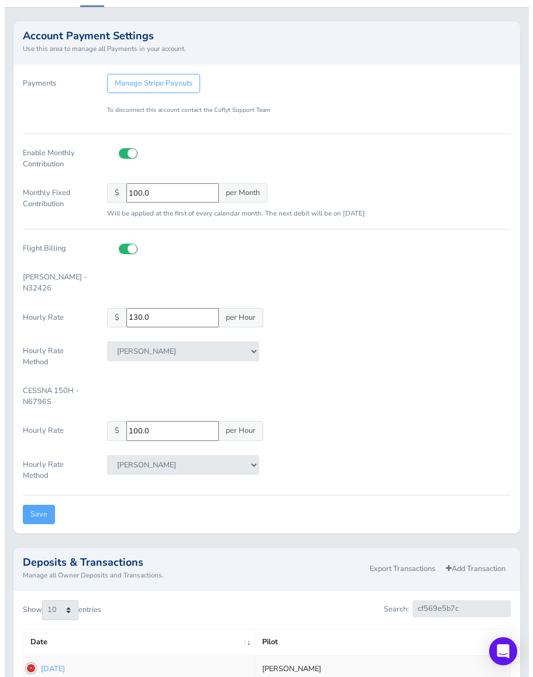
scroll to position [0, 0]
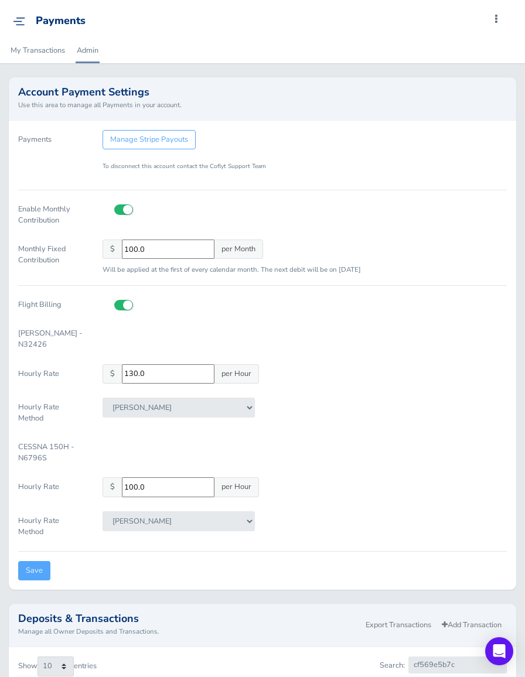
click at [18, 18] on img at bounding box center [19, 21] width 12 height 9
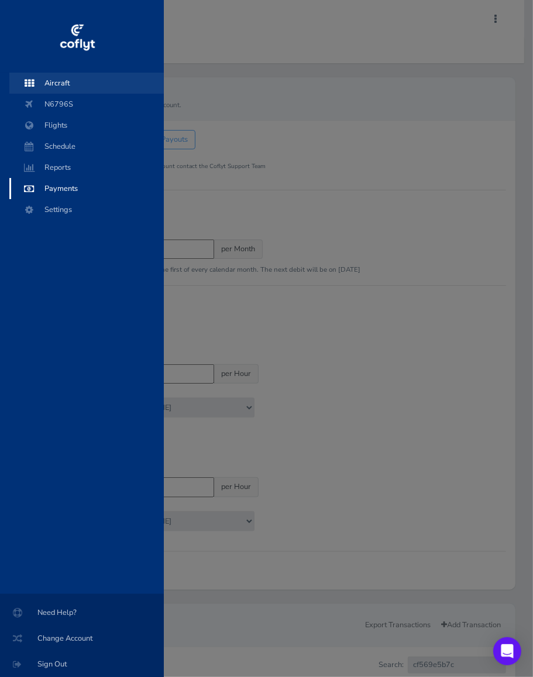
click at [59, 80] on span "Aircraft" at bounding box center [86, 83] width 131 height 21
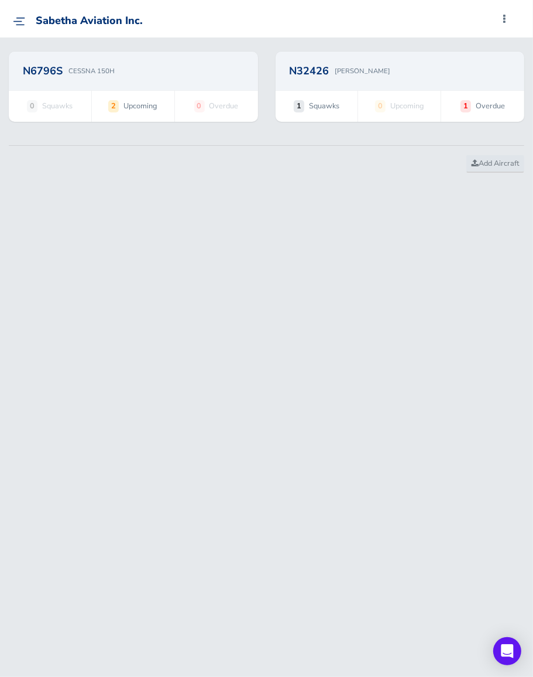
click at [35, 66] on h2 "N6796S" at bounding box center [43, 71] width 40 height 11
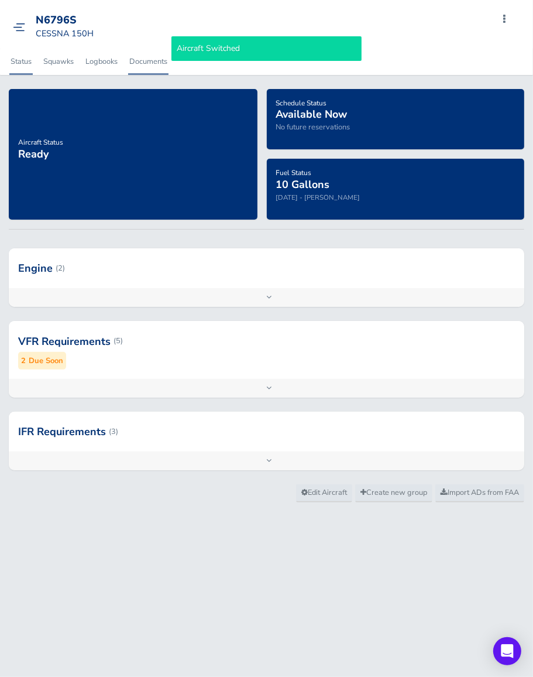
click at [146, 60] on link "Documents" at bounding box center [148, 62] width 40 height 26
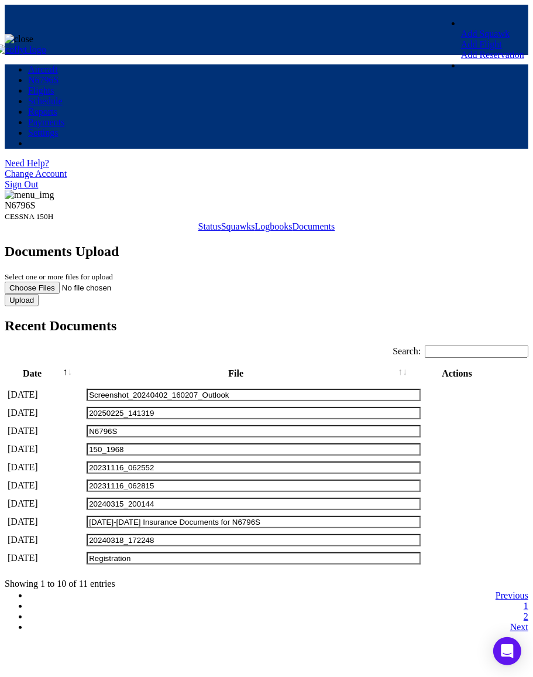
click at [435, 413] on span at bounding box center [435, 413] width 0 height 0
click at [435, 467] on span at bounding box center [435, 467] width 0 height 0
click at [255, 221] on link "Logbooks" at bounding box center [273, 226] width 37 height 10
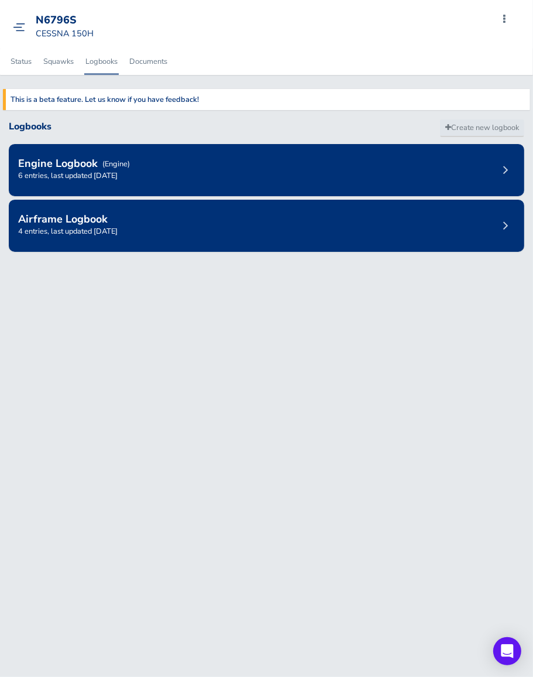
click at [85, 227] on p "4 entries, last updated [DATE]" at bounding box center [266, 231] width 497 height 12
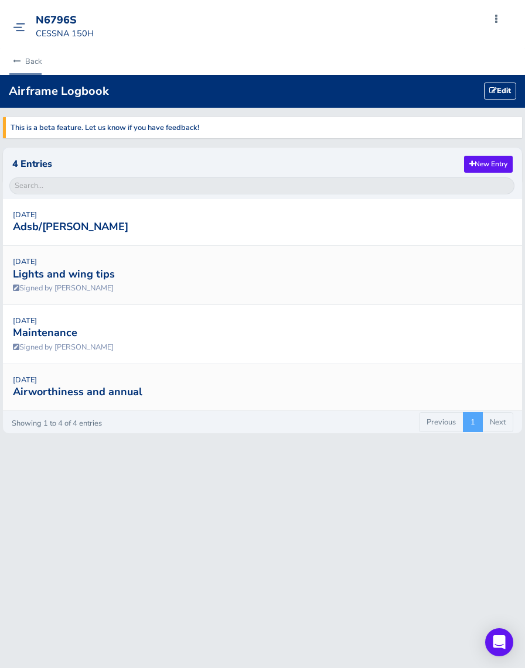
click at [30, 61] on link "Back" at bounding box center [25, 62] width 32 height 26
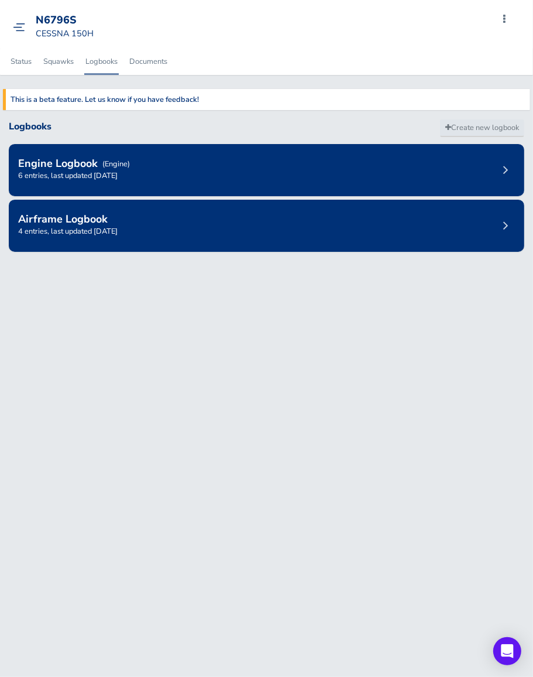
click at [101, 169] on div "Engine Logbook (Engine) 6 entries, last updated March 17, 2024" at bounding box center [267, 170] width 516 height 52
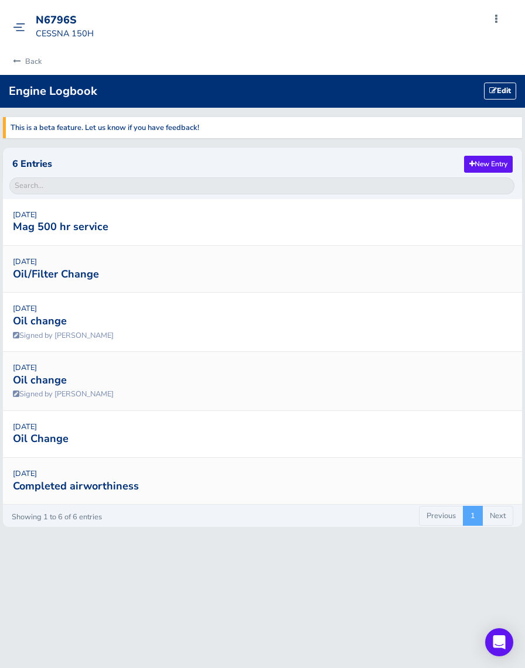
click at [37, 217] on link "February 21, 2025" at bounding box center [25, 215] width 24 height 11
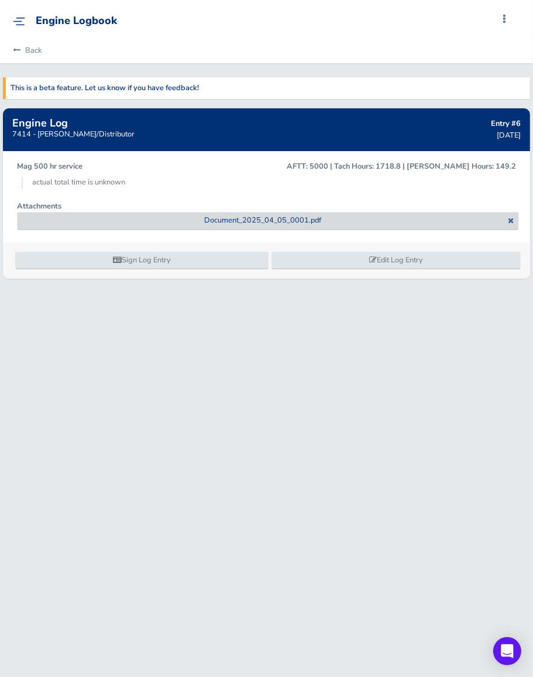
click at [248, 222] on span "Document_2025_04_05_0001.pdf" at bounding box center [262, 220] width 117 height 11
